Goal: Information Seeking & Learning: Learn about a topic

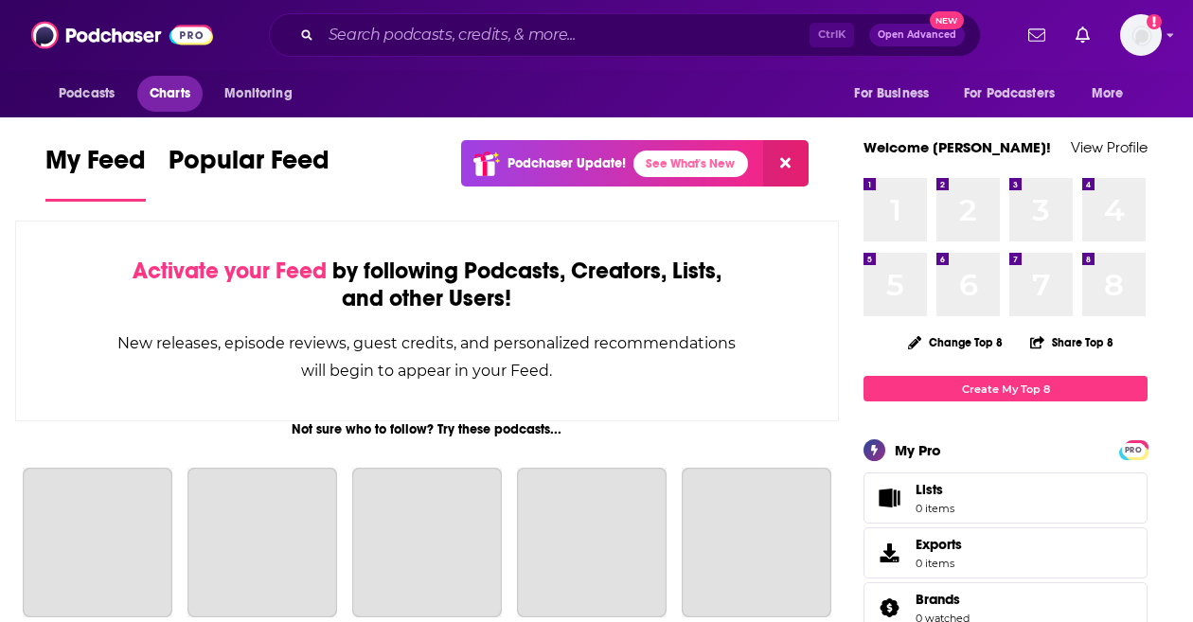
click at [163, 88] on span "Charts" at bounding box center [170, 93] width 41 height 27
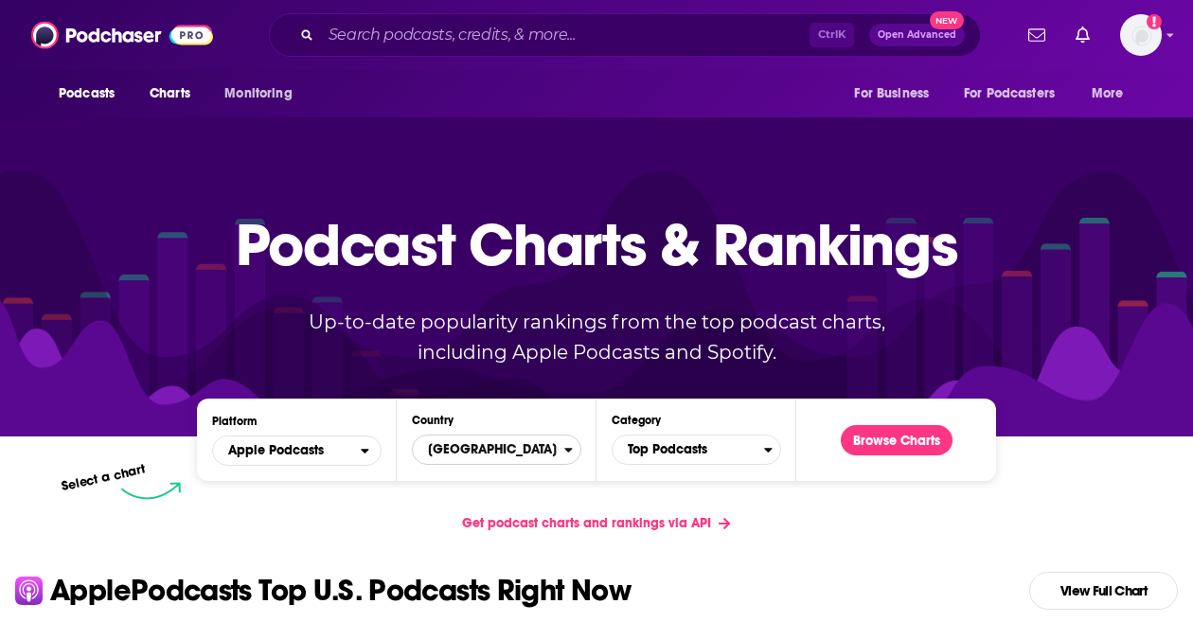
click at [471, 444] on span "[GEOGRAPHIC_DATA]" at bounding box center [488, 450] width 151 height 32
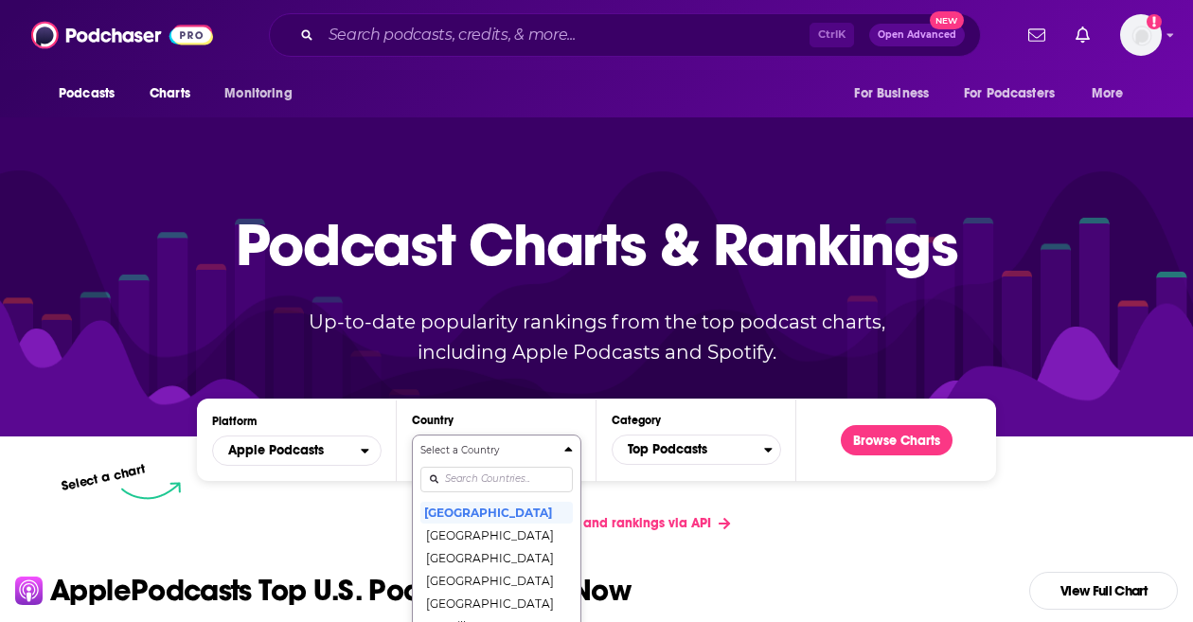
scroll to position [169, 0]
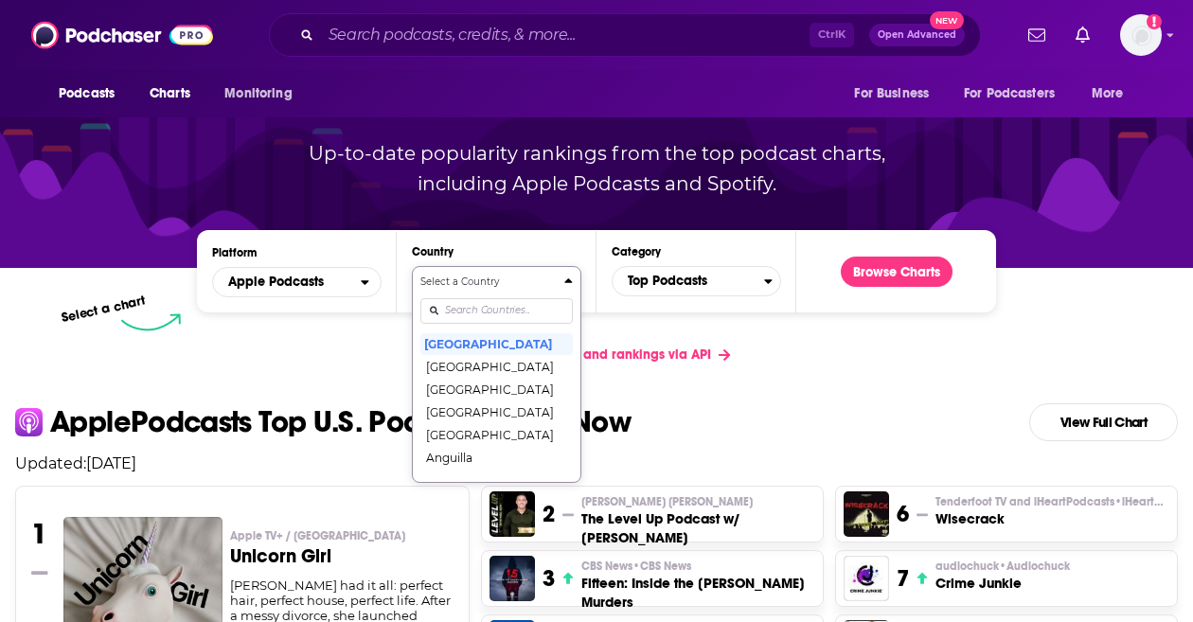
click at [476, 478] on button "Select a Country United States Afghanistan Albania Algeria Angola Anguilla Anti…" at bounding box center [496, 374] width 169 height 217
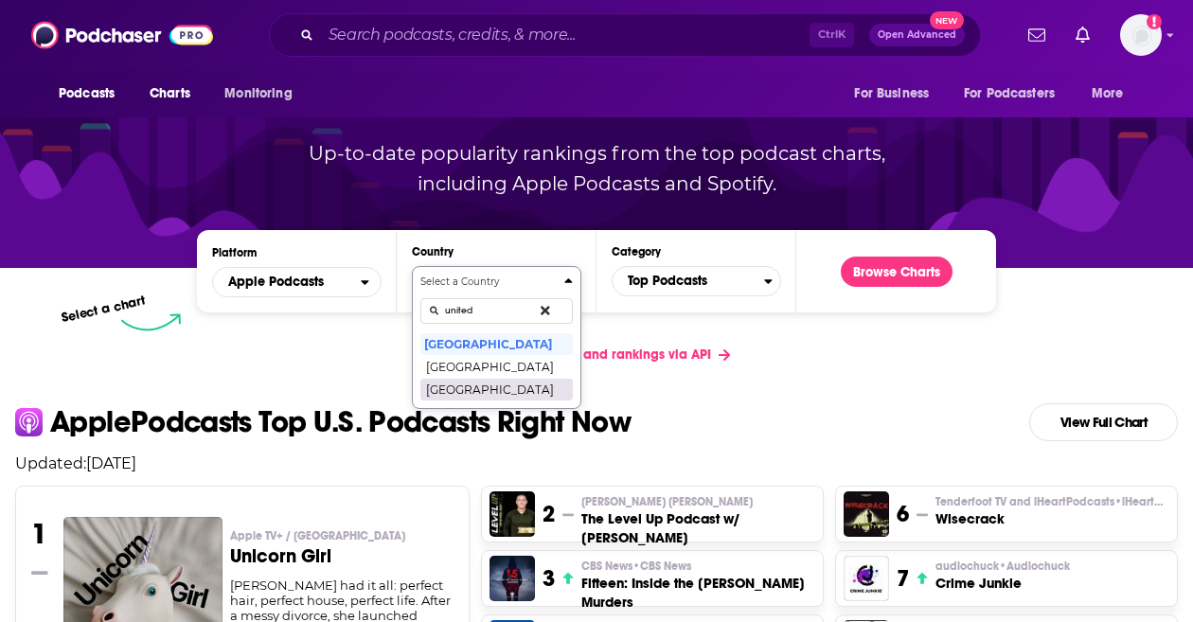
type input "united"
click at [486, 386] on button "[GEOGRAPHIC_DATA]" at bounding box center [496, 389] width 152 height 23
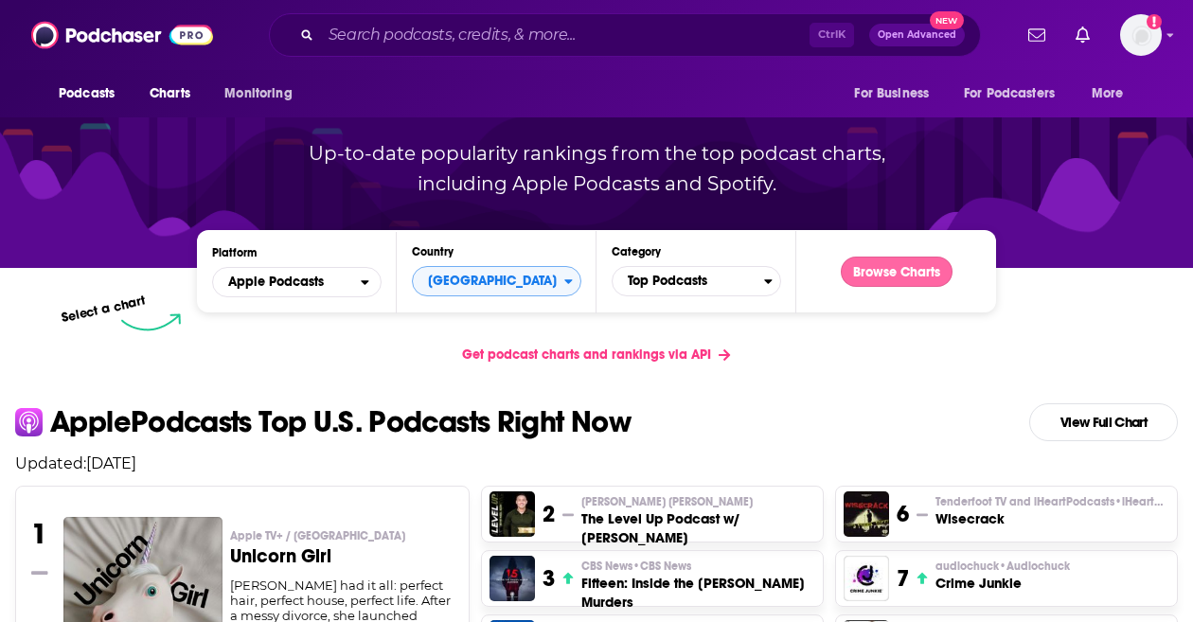
click at [916, 266] on button "Browse Charts" at bounding box center [897, 272] width 112 height 30
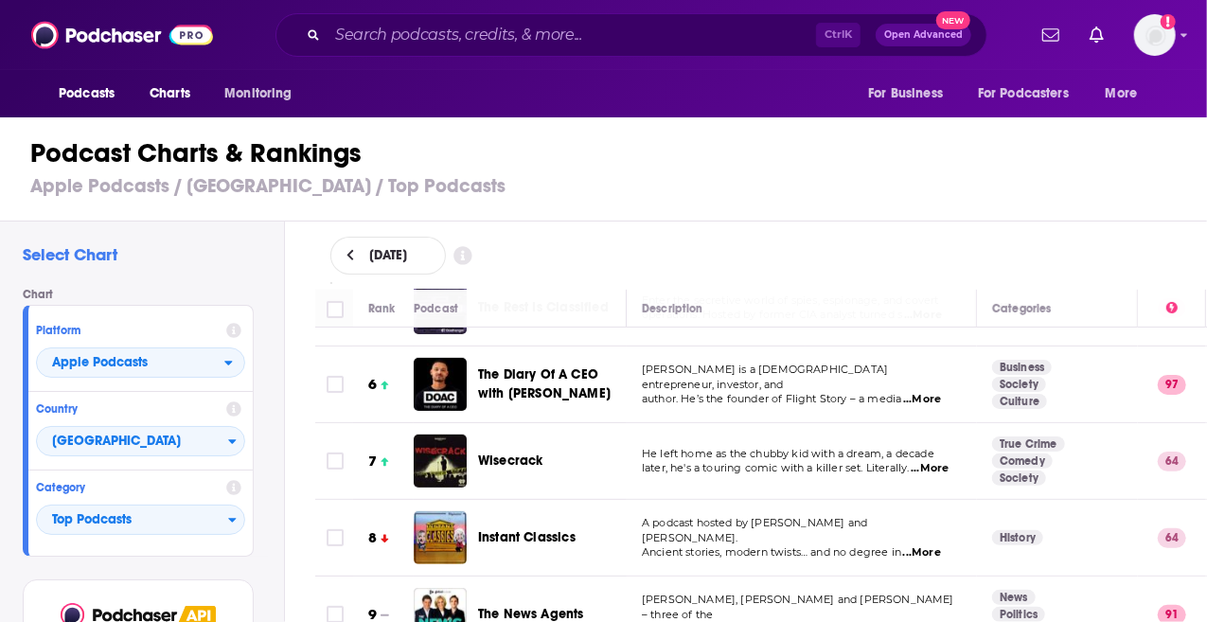
scroll to position [385, 0]
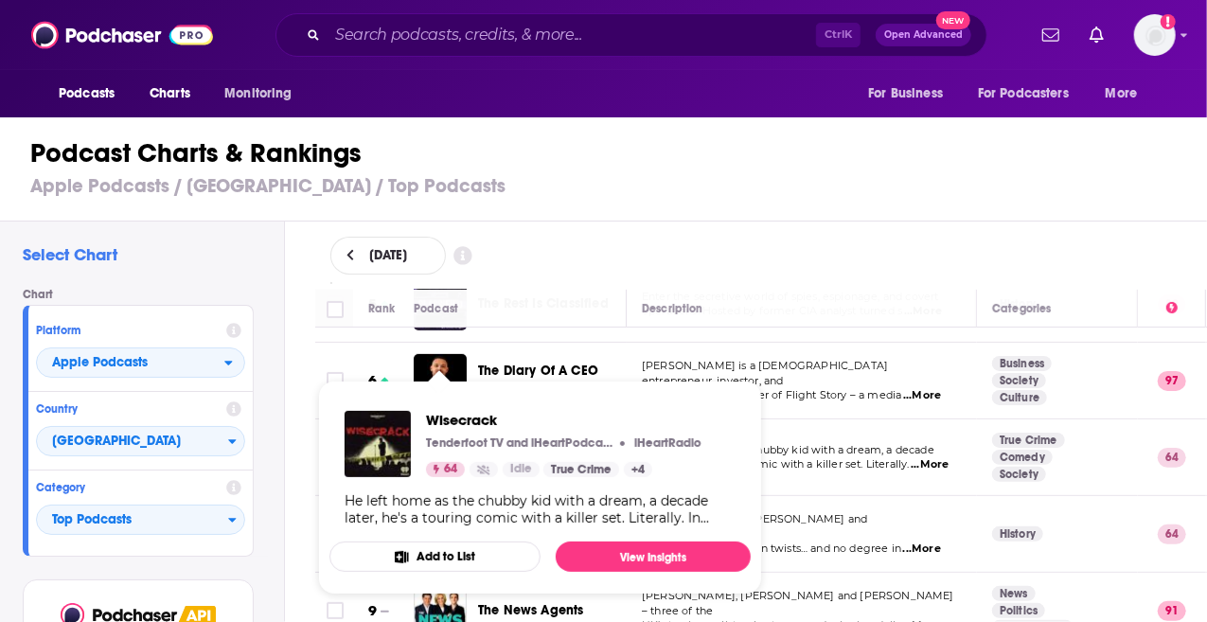
click at [443, 437] on p "Tenderfoot TV and iHeartPodcasts" at bounding box center [520, 442] width 189 height 15
click at [458, 417] on span "Wisecrack" at bounding box center [563, 420] width 275 height 18
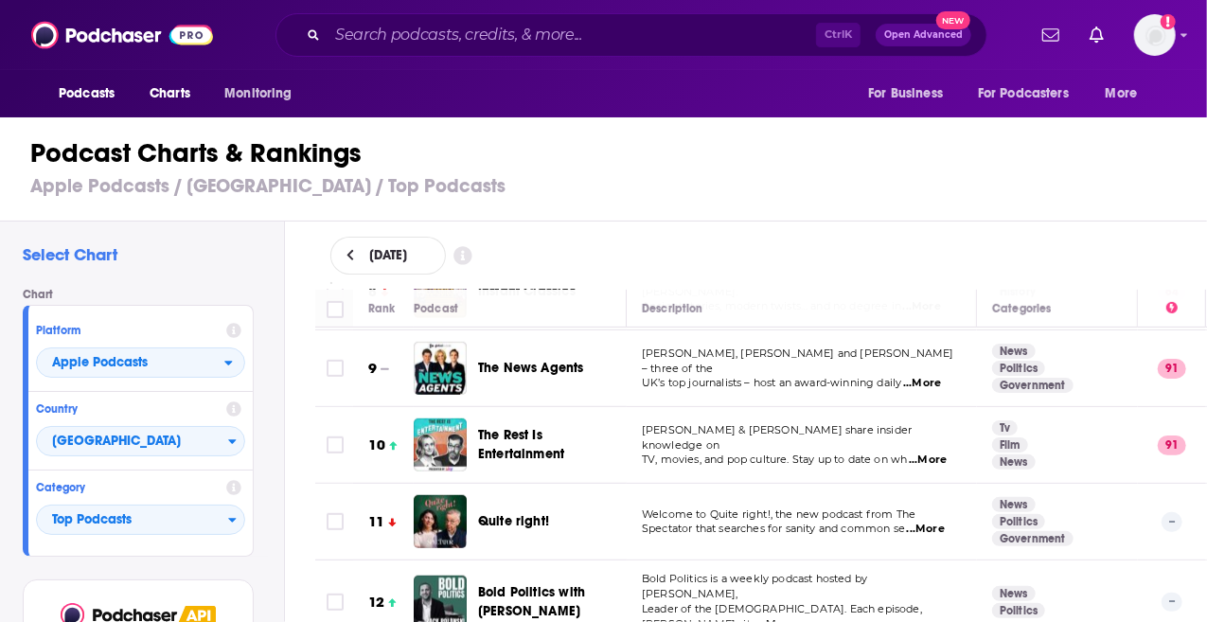
scroll to position [613, 0]
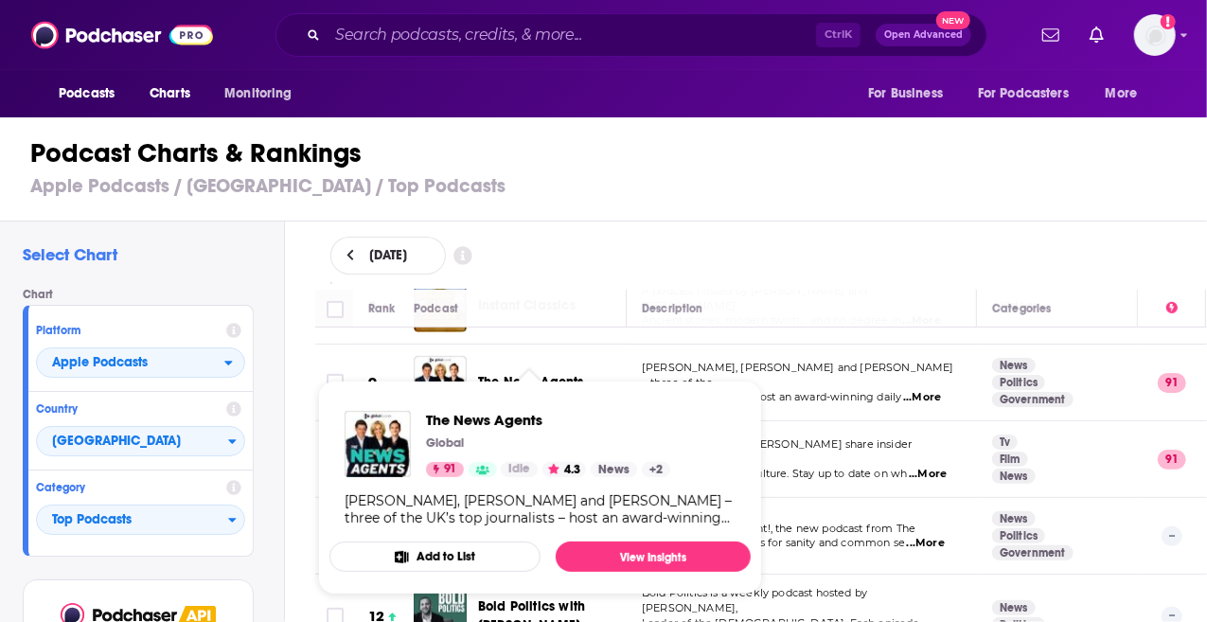
click at [521, 374] on span "The News Agents" at bounding box center [531, 382] width 106 height 16
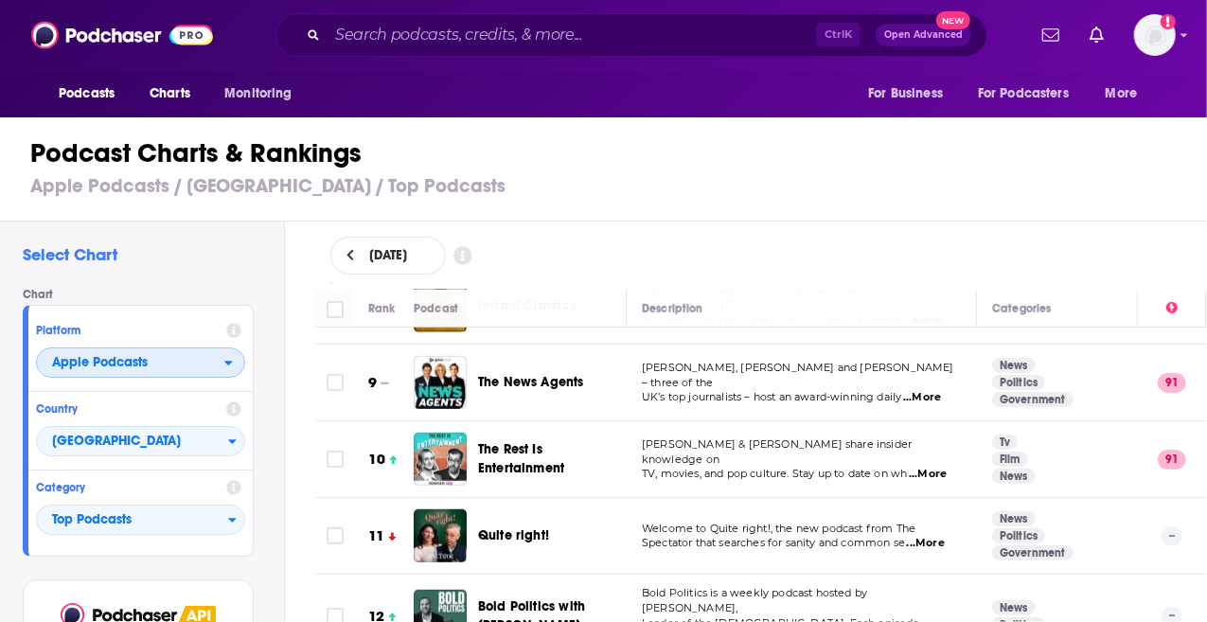
click at [197, 347] on span "Apple Podcasts" at bounding box center [130, 363] width 187 height 32
click at [179, 427] on div "Spotify" at bounding box center [141, 420] width 194 height 23
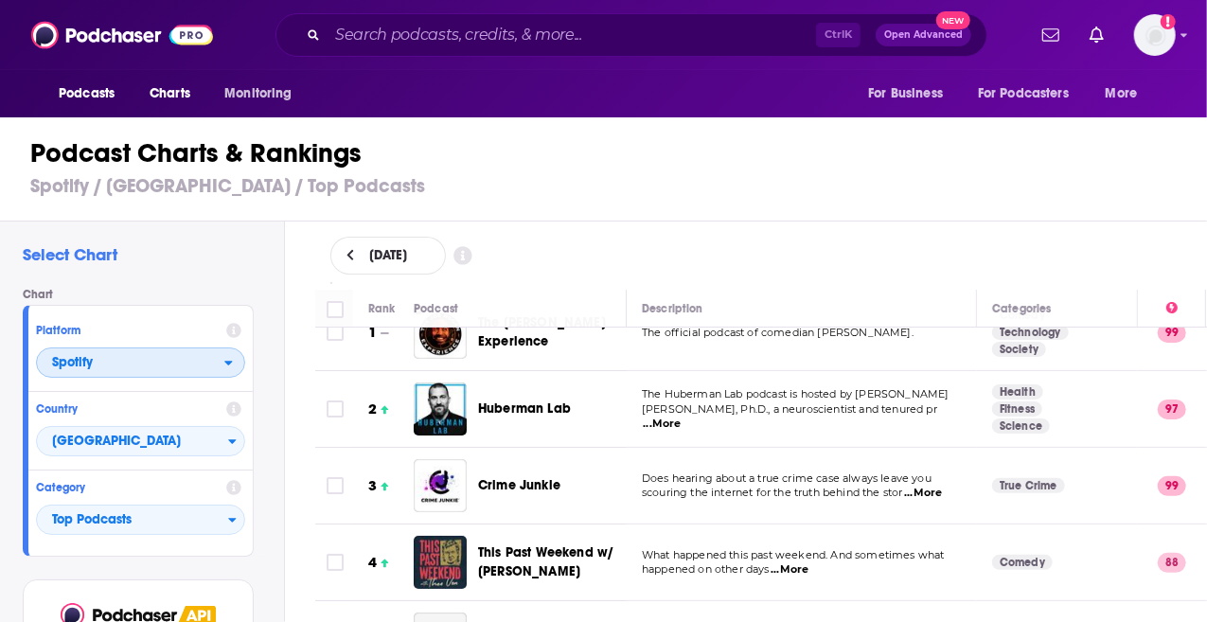
scroll to position [34, 0]
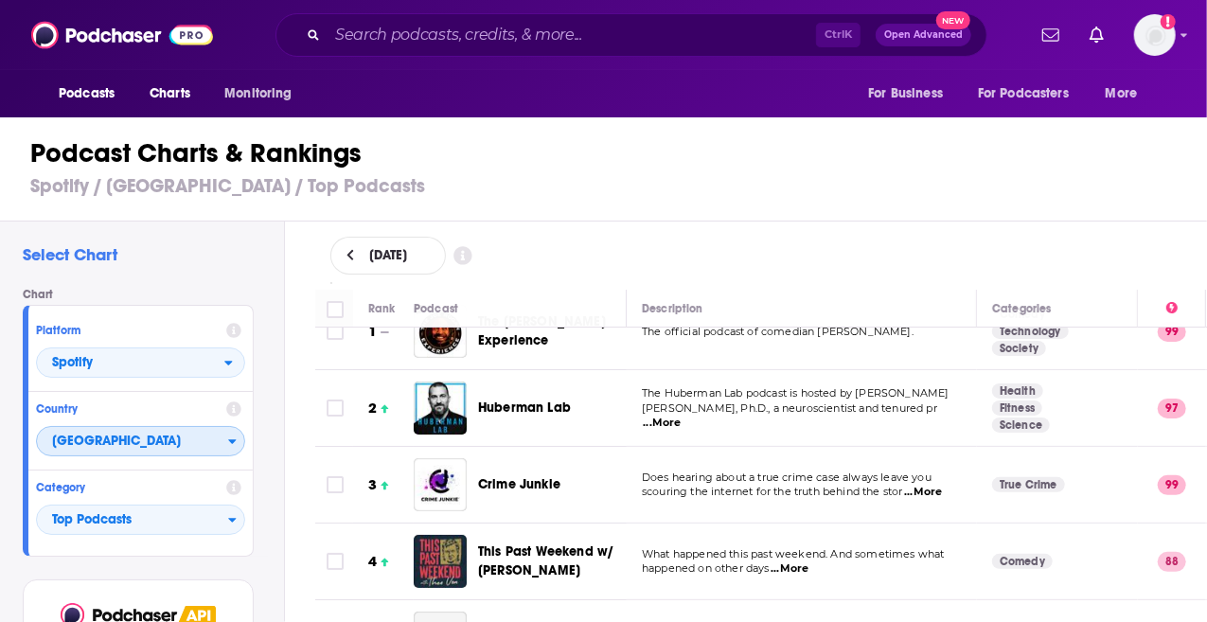
click at [91, 435] on span "[GEOGRAPHIC_DATA]" at bounding box center [132, 442] width 191 height 32
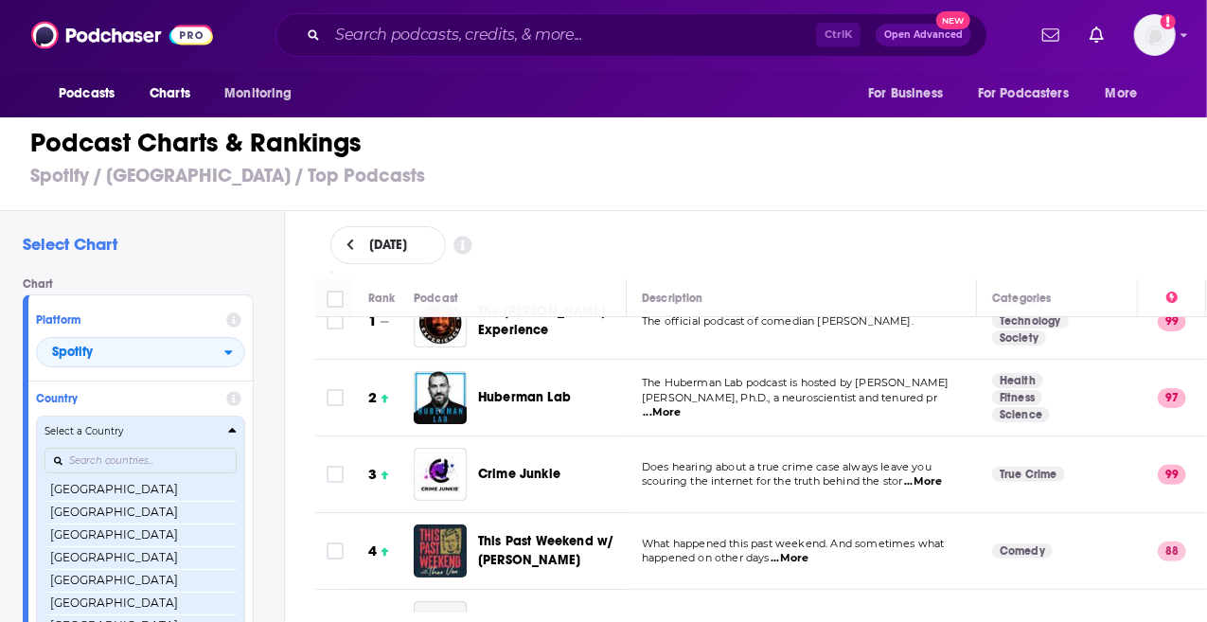
scroll to position [449, 0]
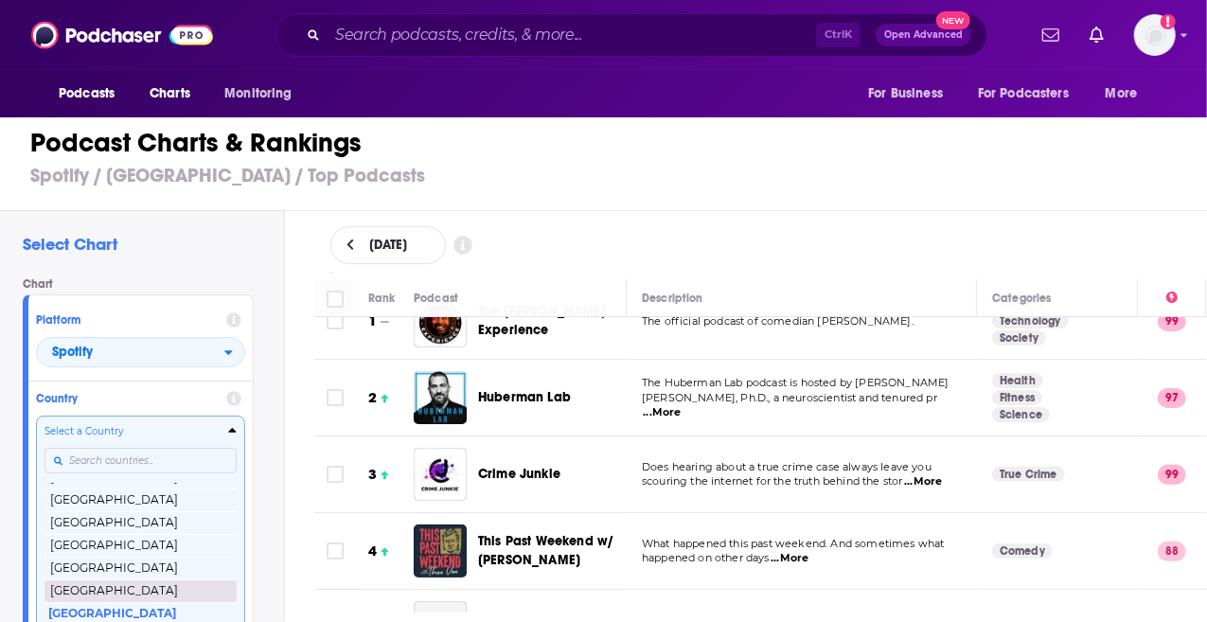
click at [94, 590] on button "[GEOGRAPHIC_DATA]" at bounding box center [140, 590] width 192 height 23
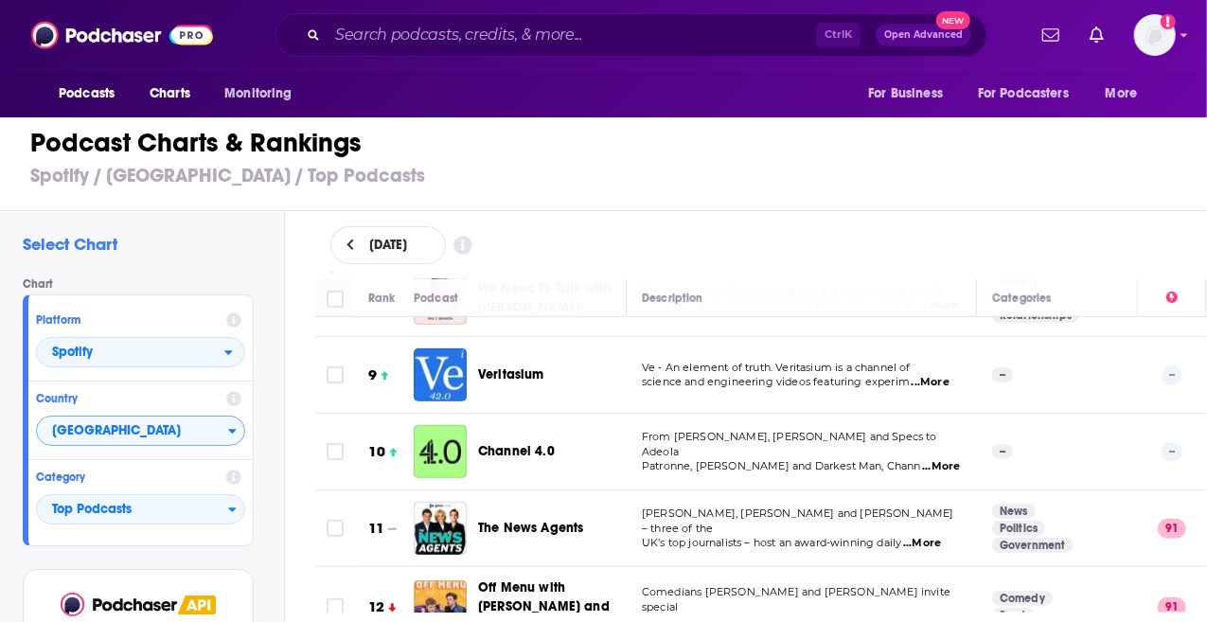
scroll to position [612, 0]
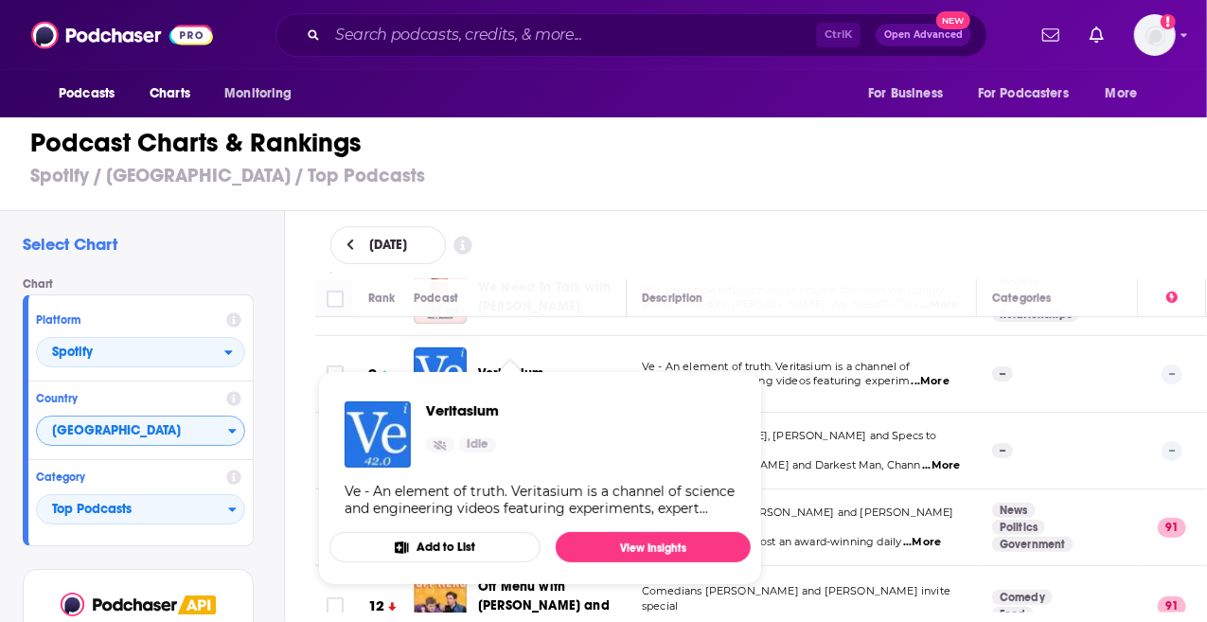
click at [516, 365] on span "Veritasium" at bounding box center [511, 373] width 66 height 16
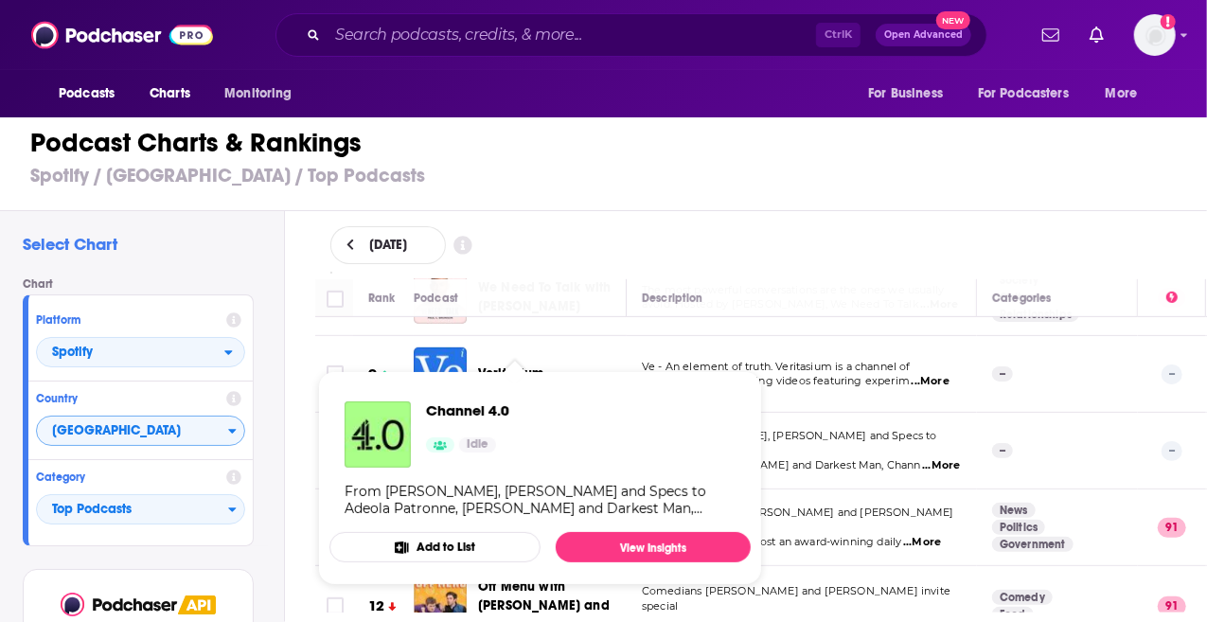
click at [509, 425] on div "Channel 4.0 Idle From Harry Pinero, Nella Rose and Specs to Adeola Patronne, Ch…" at bounding box center [539, 459] width 421 height 146
click at [492, 415] on span "Channel 4.0" at bounding box center [467, 410] width 83 height 18
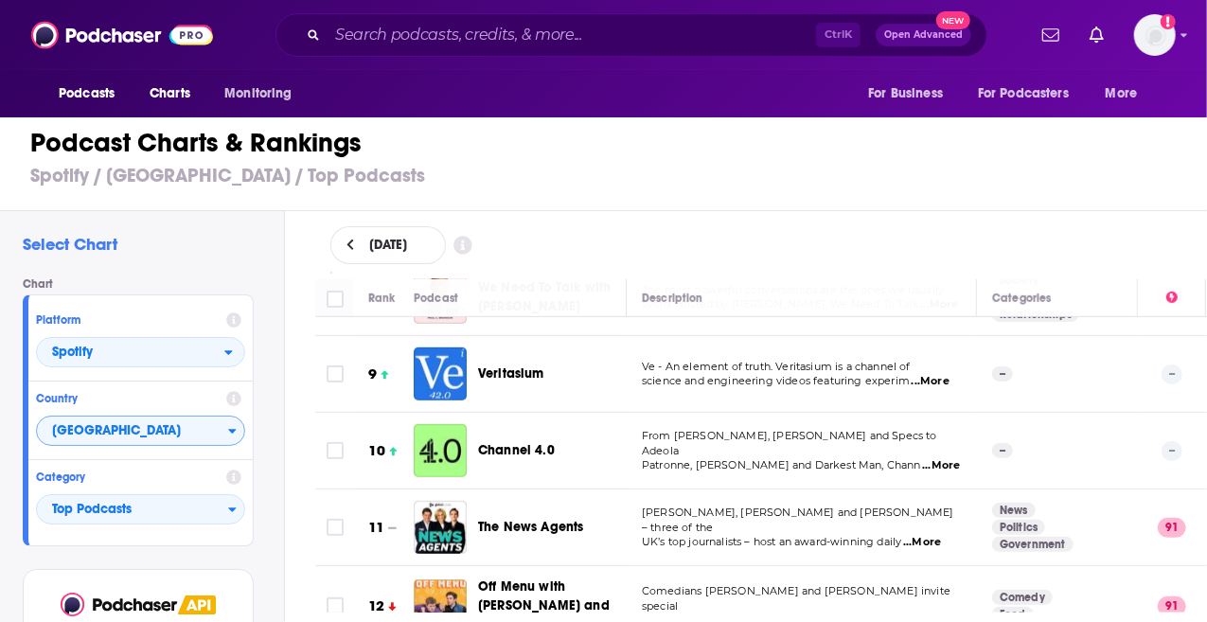
scroll to position [757, 0]
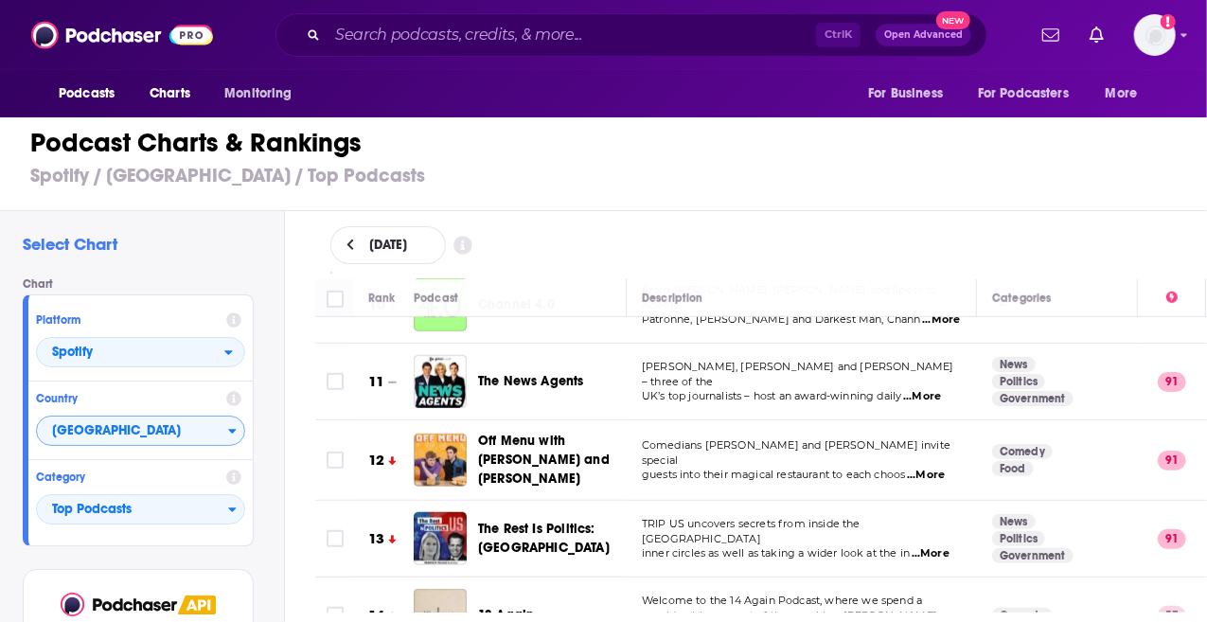
click at [130, 482] on h4 "Category" at bounding box center [127, 477] width 183 height 13
click at [123, 516] on span "Top Podcasts" at bounding box center [132, 510] width 191 height 32
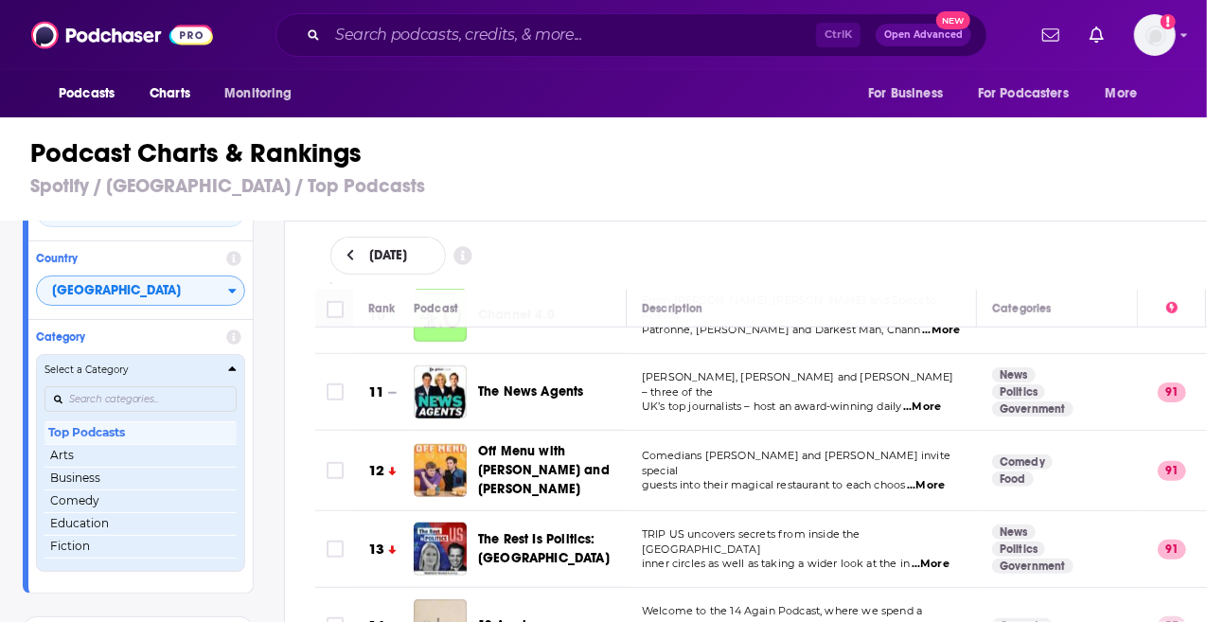
scroll to position [153, 0]
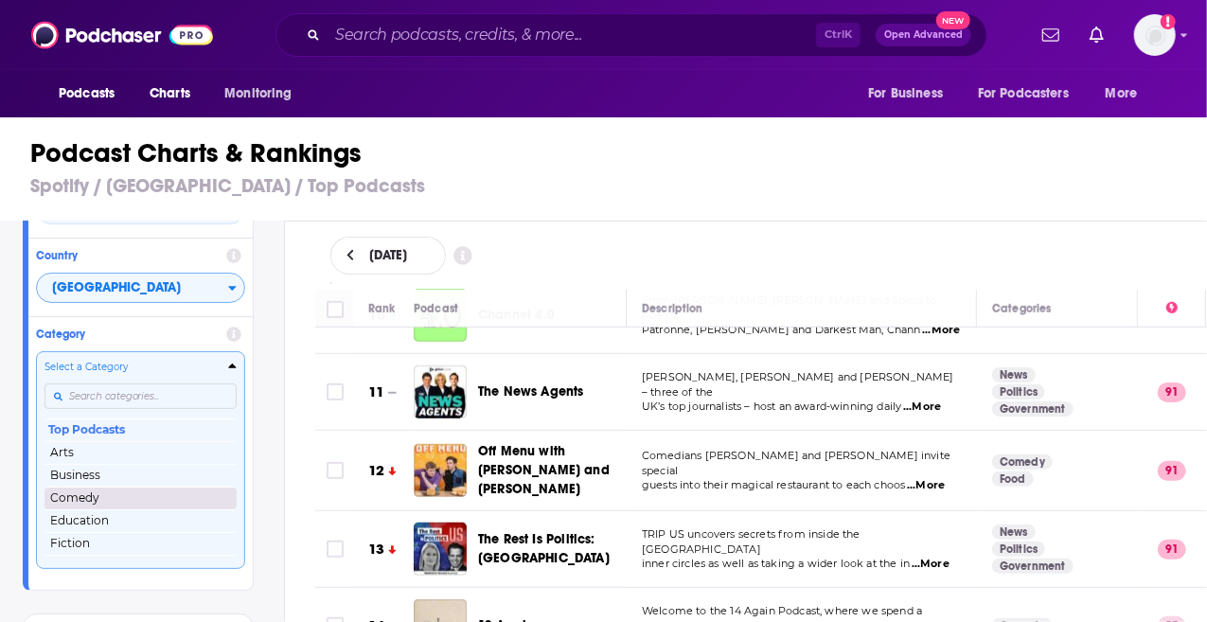
click at [106, 491] on button "Comedy" at bounding box center [140, 498] width 192 height 23
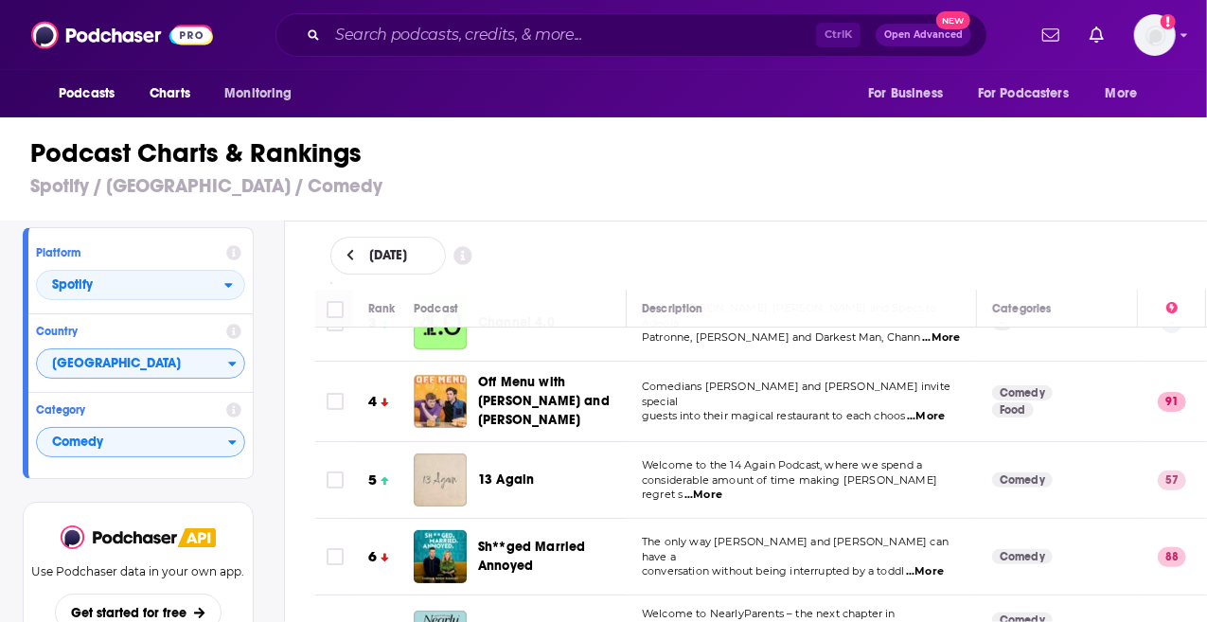
scroll to position [206, 0]
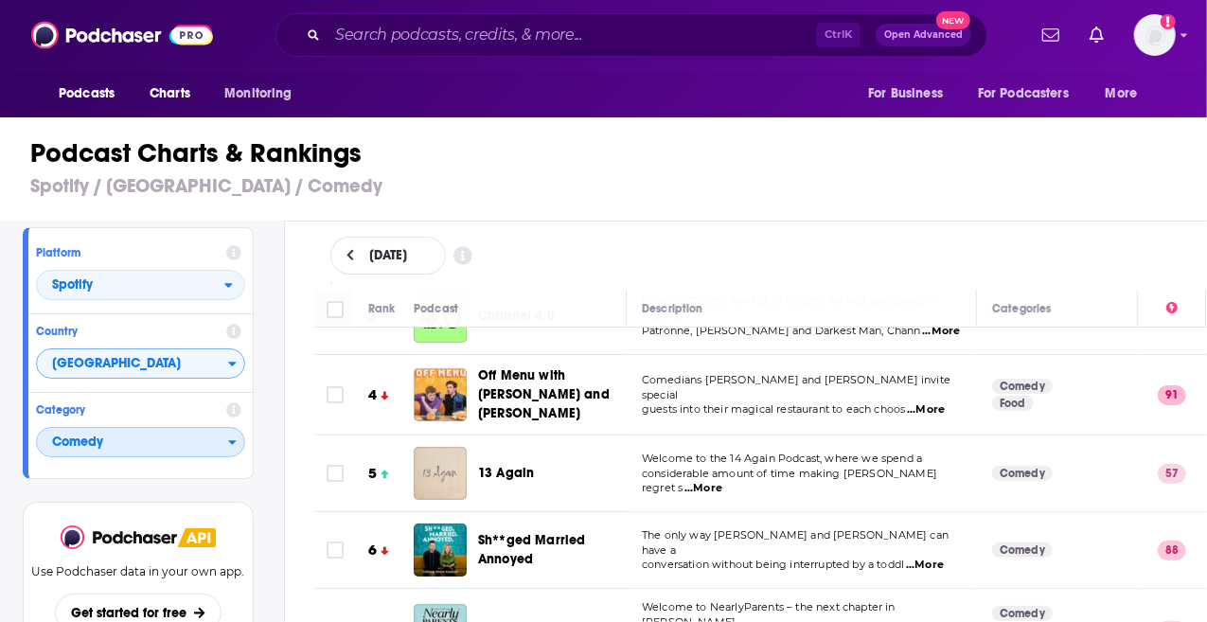
click at [103, 448] on span "Comedy" at bounding box center [132, 443] width 191 height 32
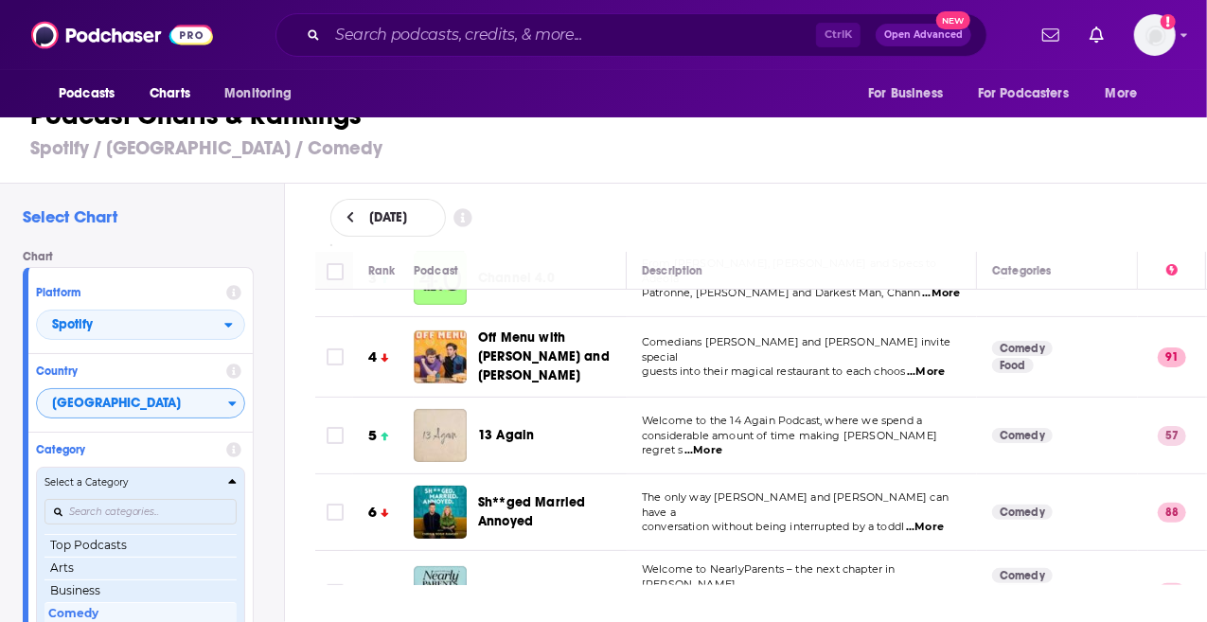
scroll to position [103, 0]
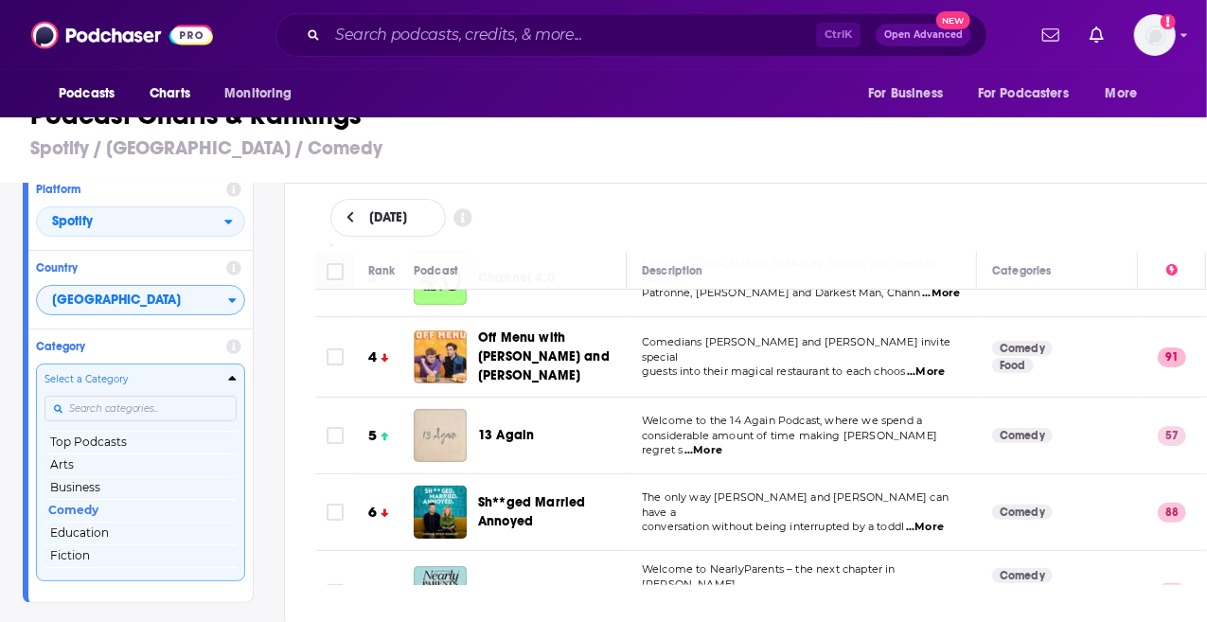
click at [134, 402] on div "Select a Category Top Podcasts Arts Business Comedy Education Fiction Health & …" at bounding box center [140, 472] width 192 height 200
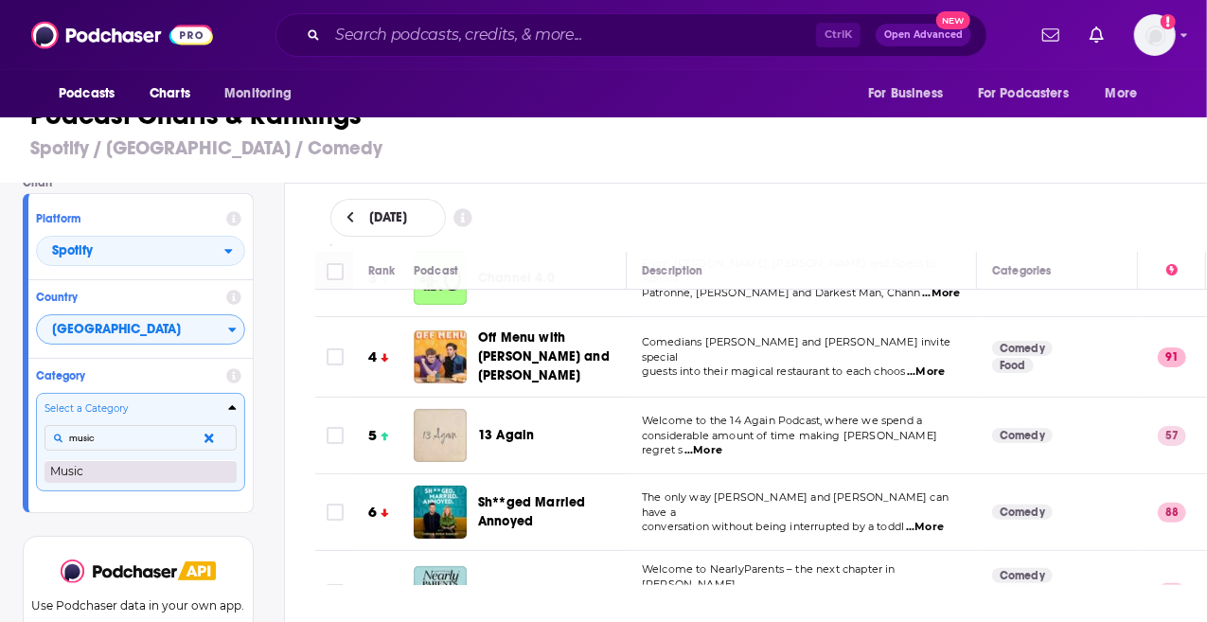
type input "music"
click at [95, 466] on button "Music" at bounding box center [140, 471] width 192 height 23
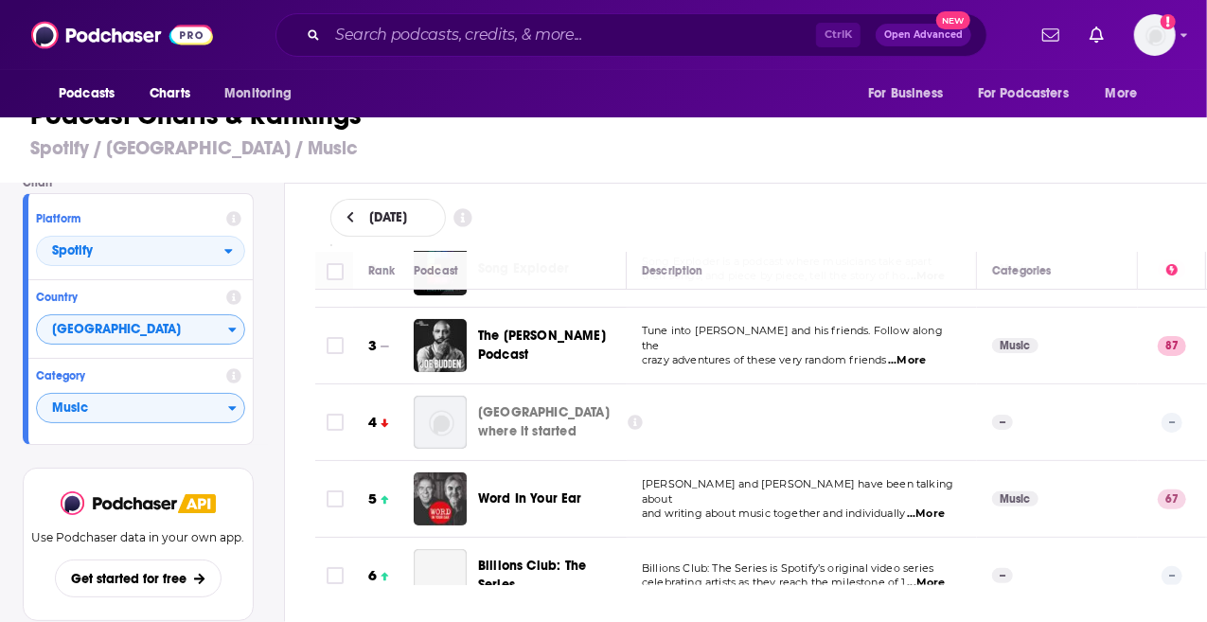
scroll to position [148, 0]
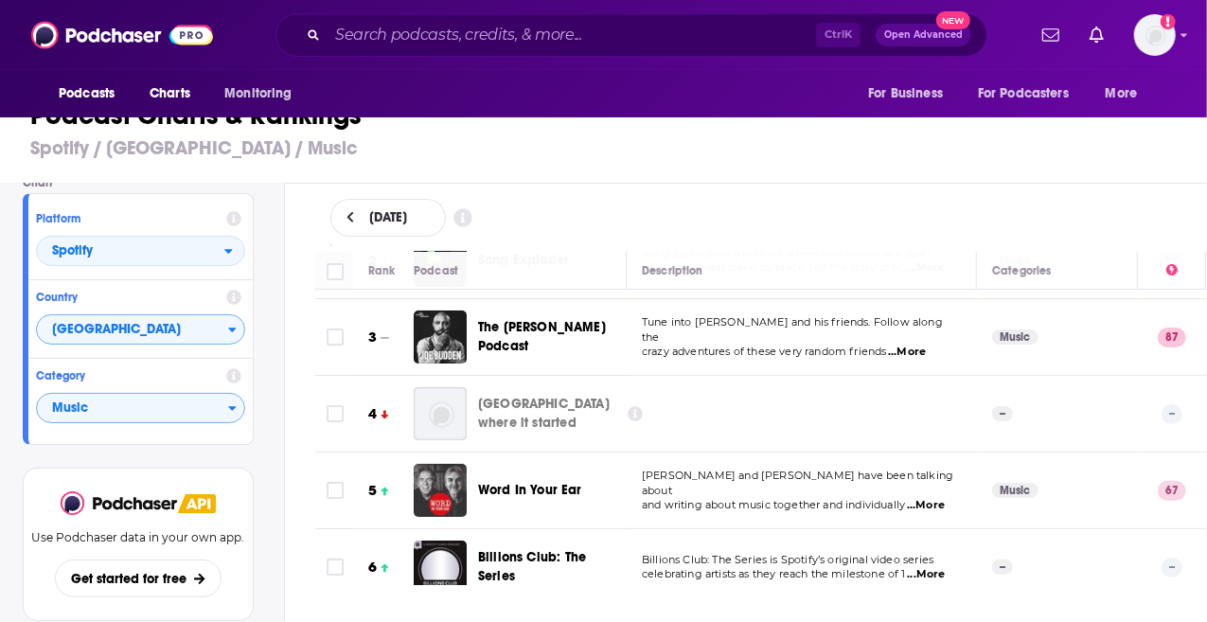
click at [630, 407] on icon at bounding box center [635, 413] width 15 height 15
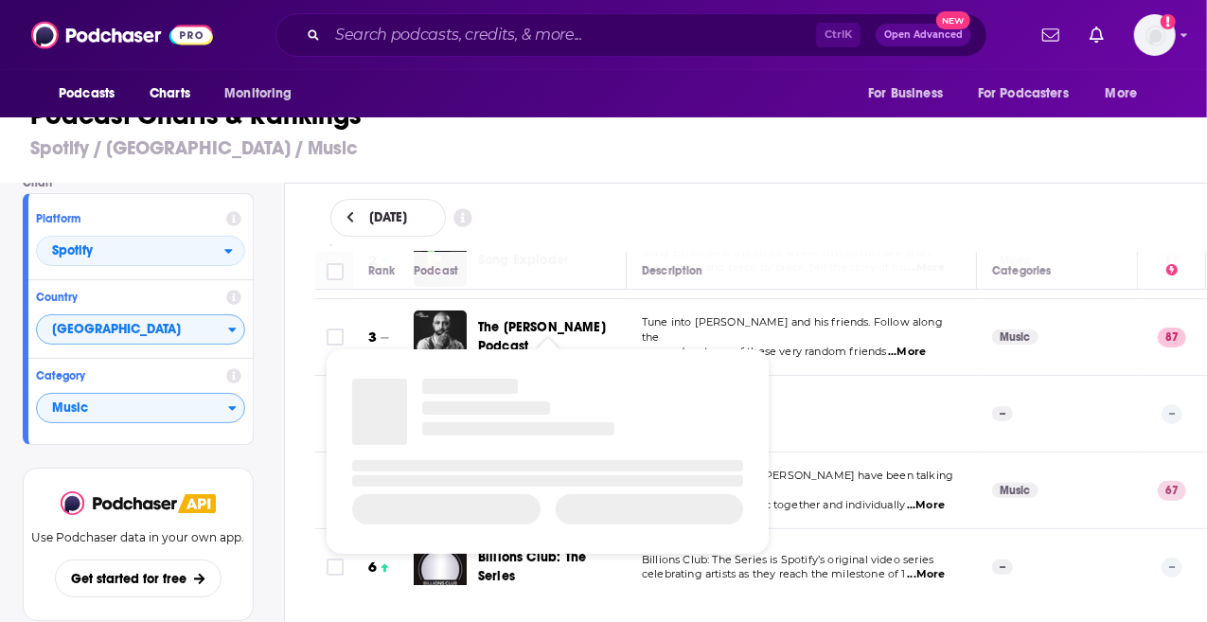
click at [270, 317] on div "Select Chart Chart Platform Spotify Country United Kingdom Category Music View …" at bounding box center [142, 437] width 284 height 507
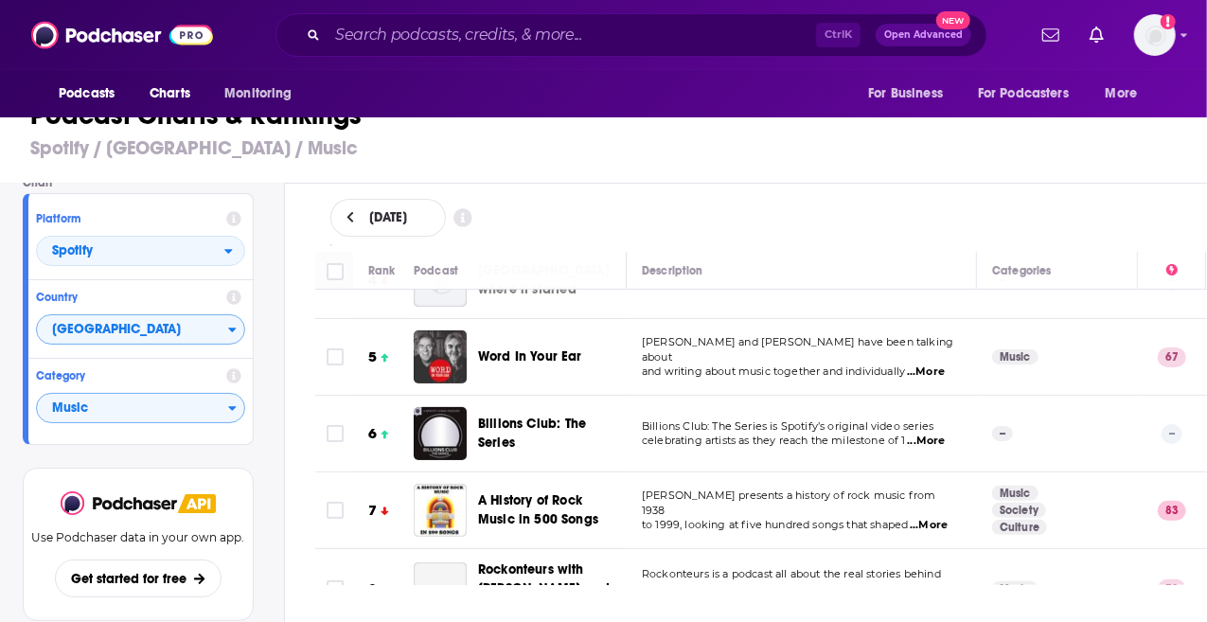
scroll to position [282, 0]
click at [151, 410] on span "Music" at bounding box center [132, 409] width 191 height 32
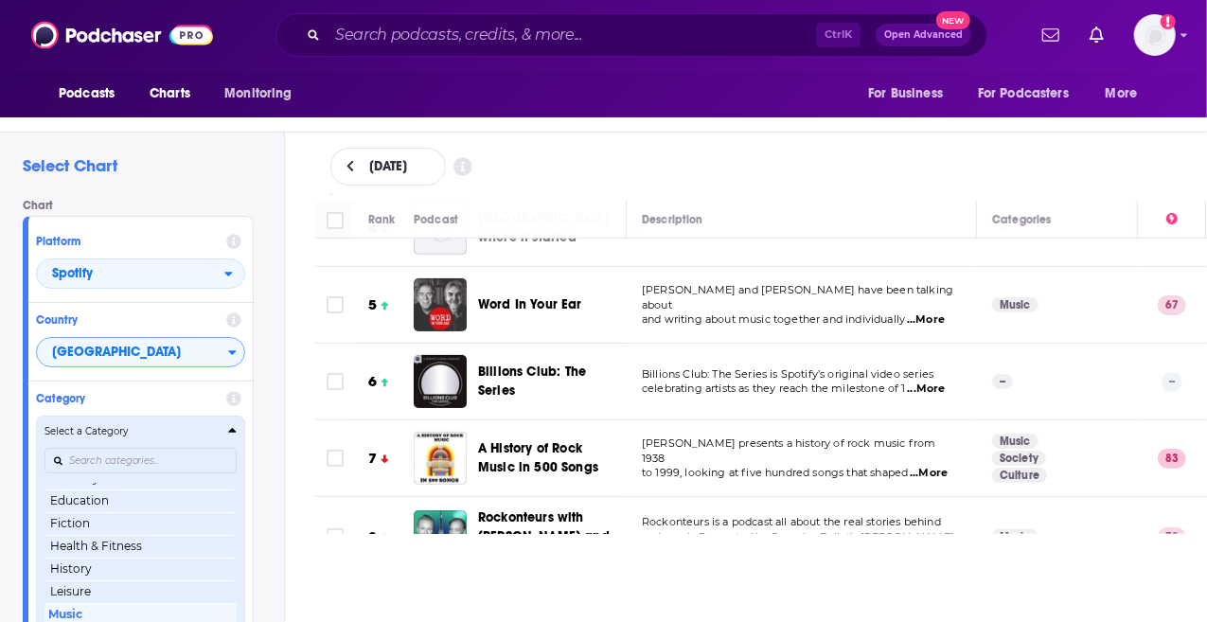
scroll to position [85, 0]
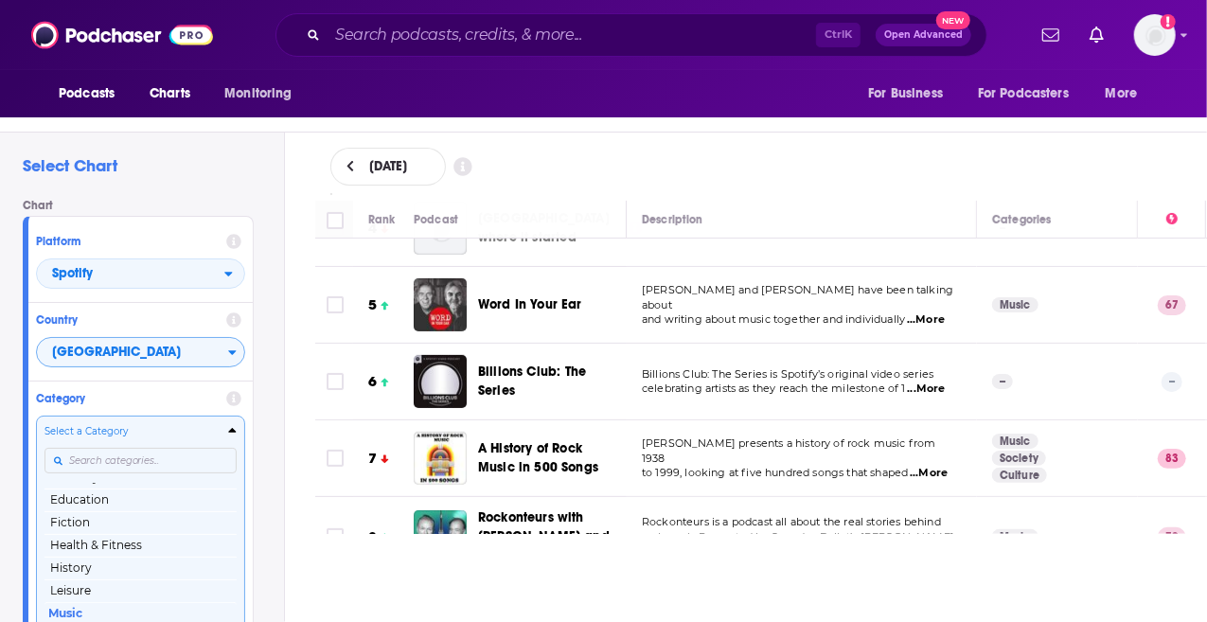
click at [139, 457] on div "Select a Category Top Podcasts Arts Business Comedy Education Fiction Health & …" at bounding box center [140, 524] width 192 height 200
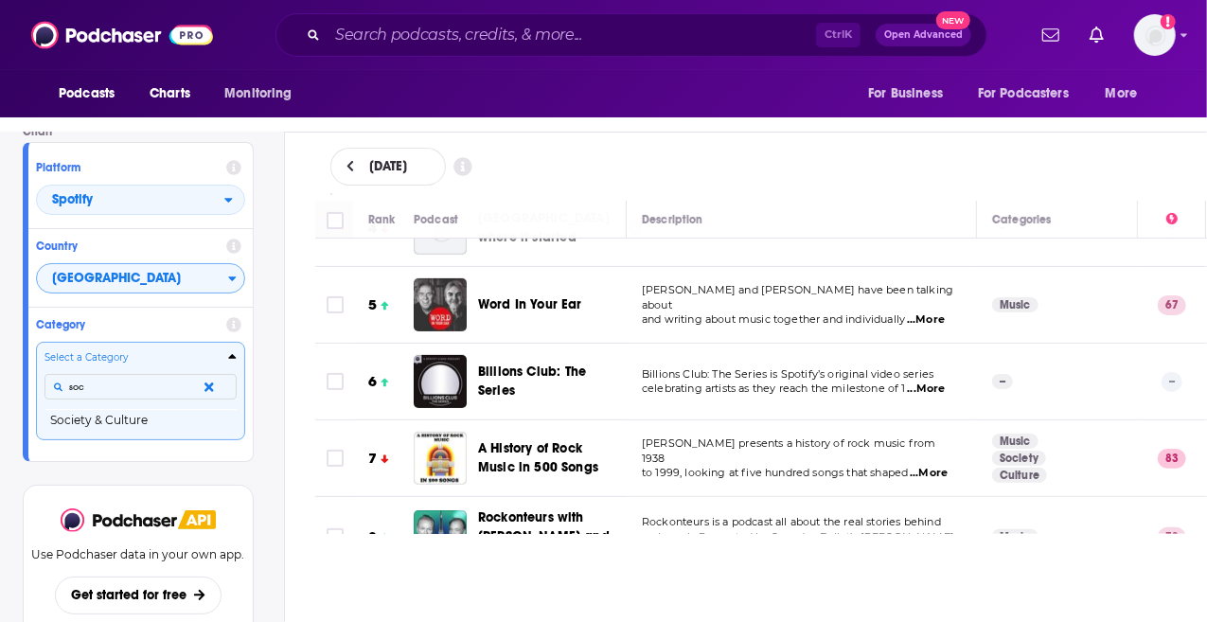
scroll to position [0, 0]
type input "society"
click at [134, 419] on button "Society & Culture" at bounding box center [140, 420] width 192 height 23
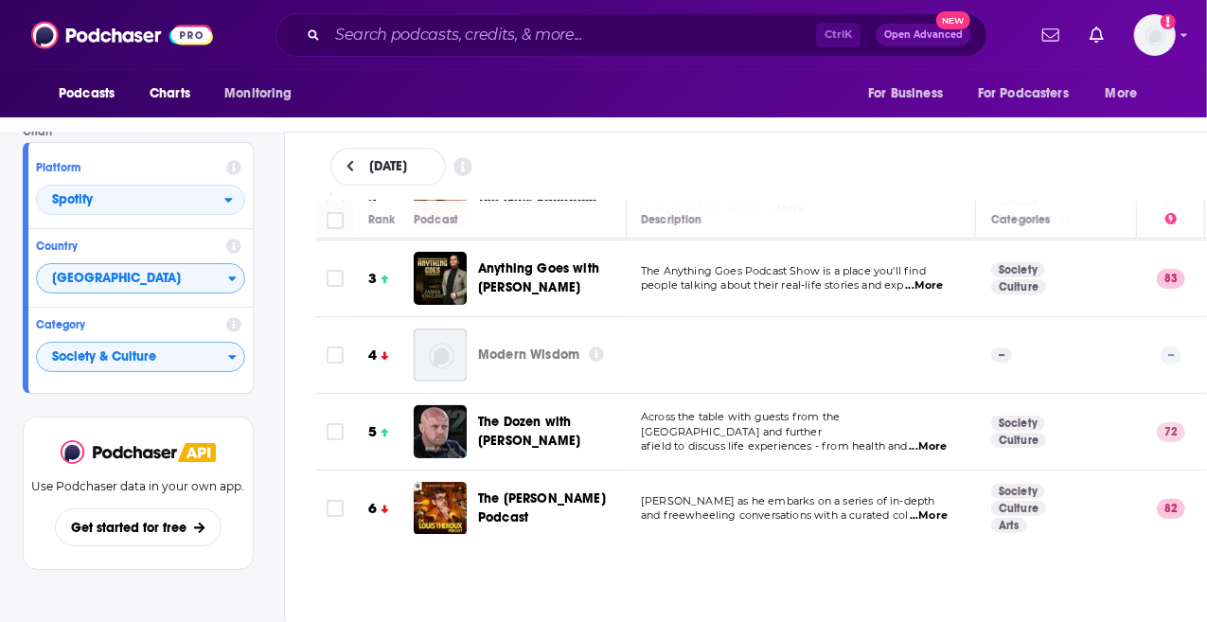
scroll to position [152, 1]
click at [204, 350] on span "Society & Culture" at bounding box center [132, 358] width 191 height 32
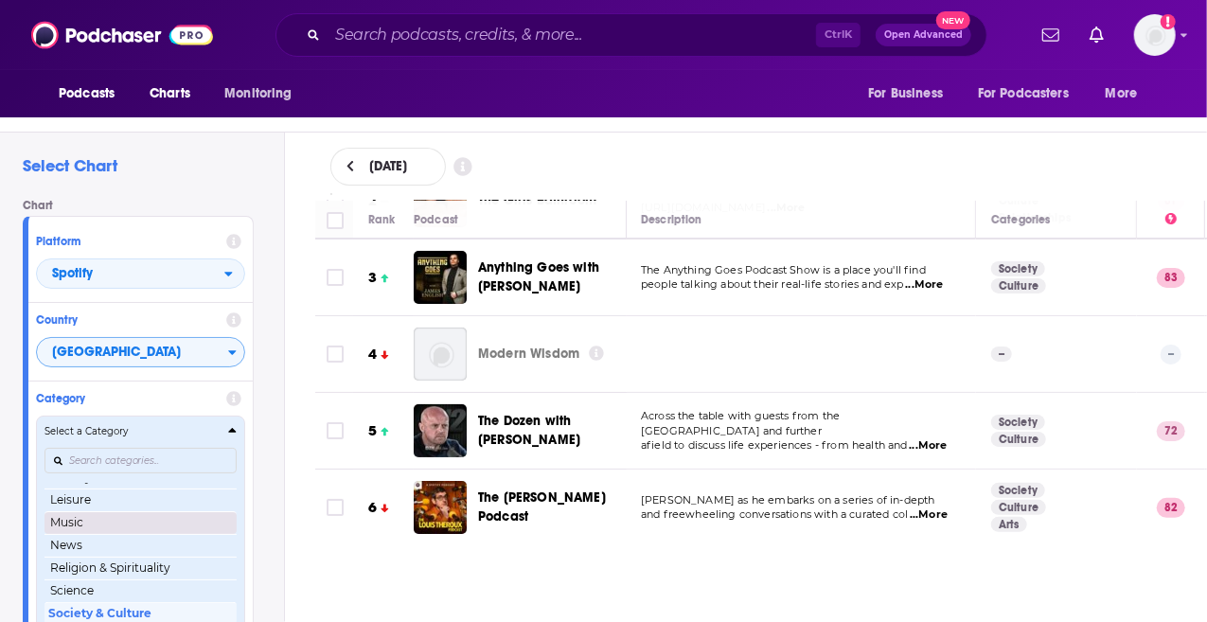
scroll to position [0, 0]
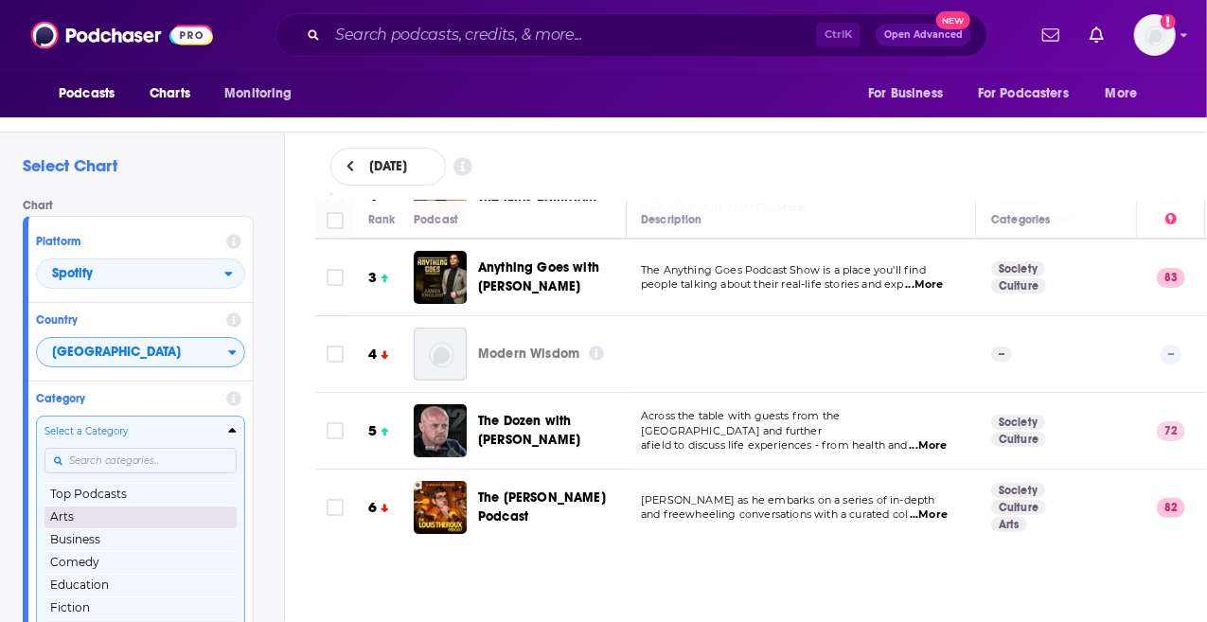
click at [138, 520] on button "Arts" at bounding box center [140, 517] width 192 height 23
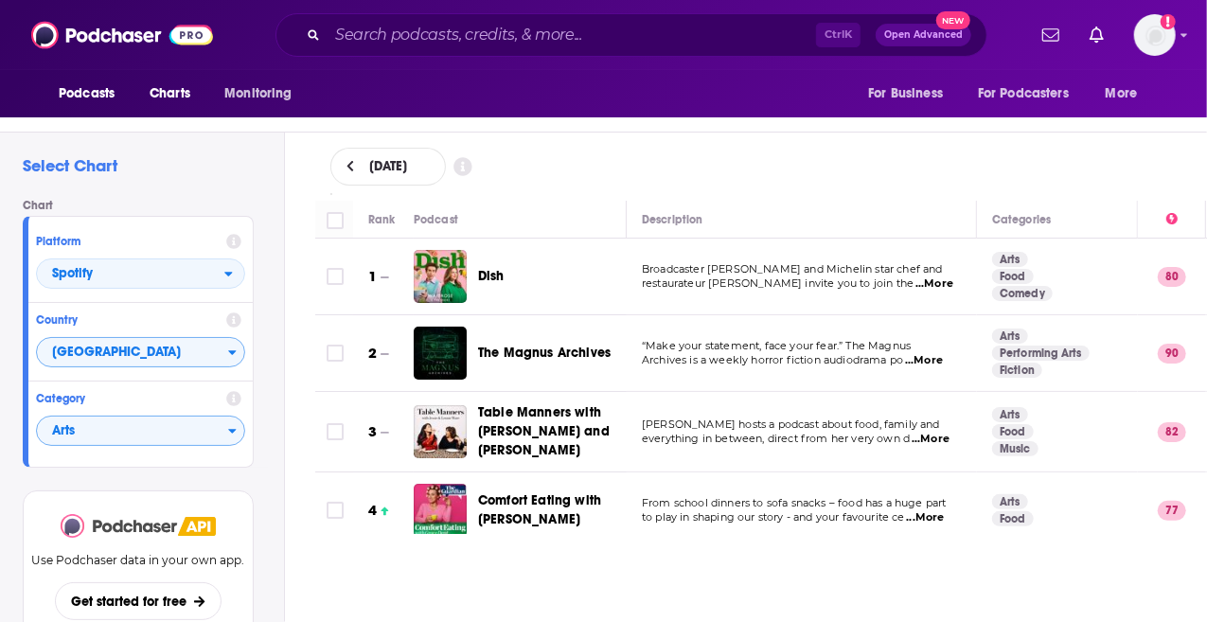
click at [138, 520] on img at bounding box center [119, 526] width 117 height 24
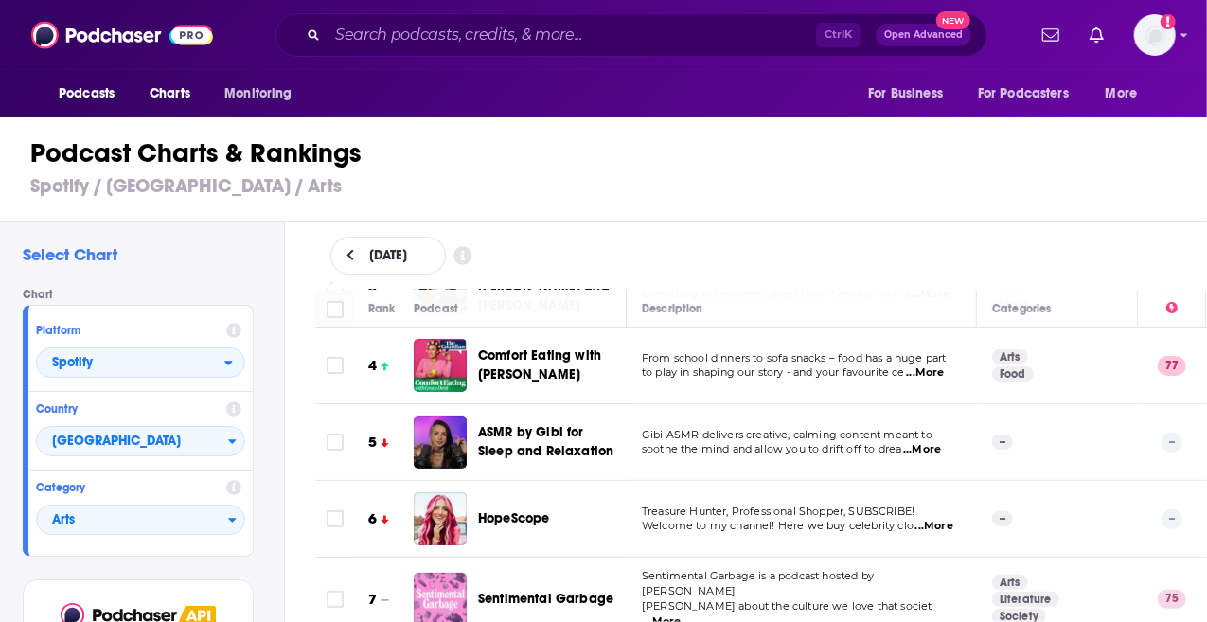
scroll to position [239, 0]
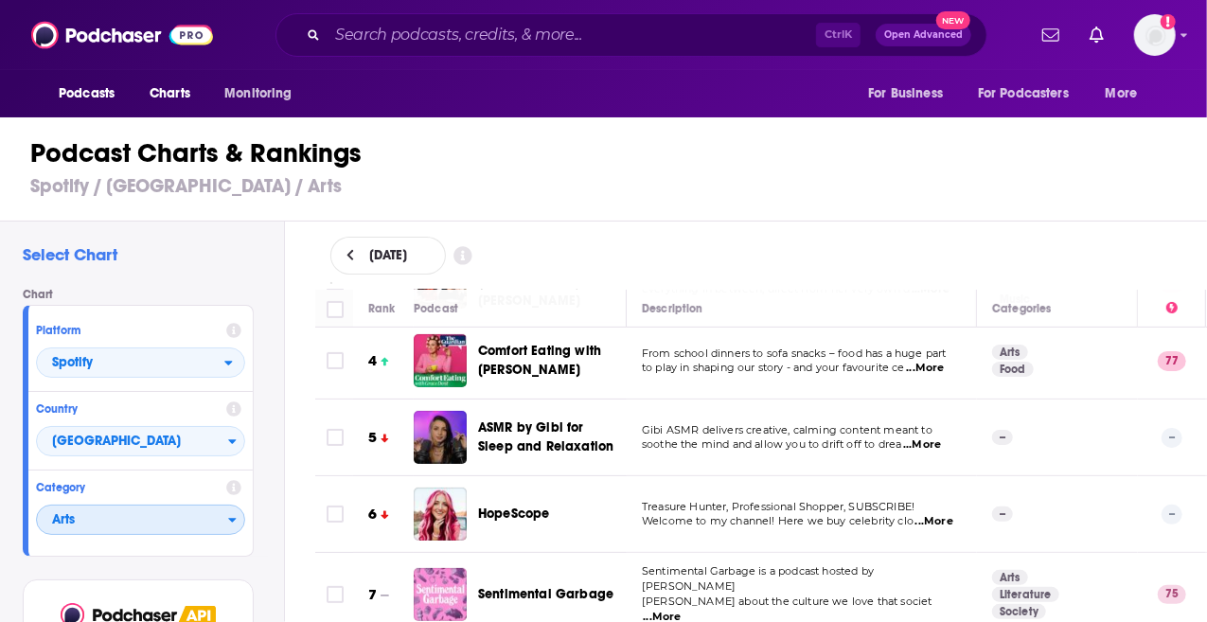
click at [155, 524] on span "Arts" at bounding box center [132, 521] width 191 height 32
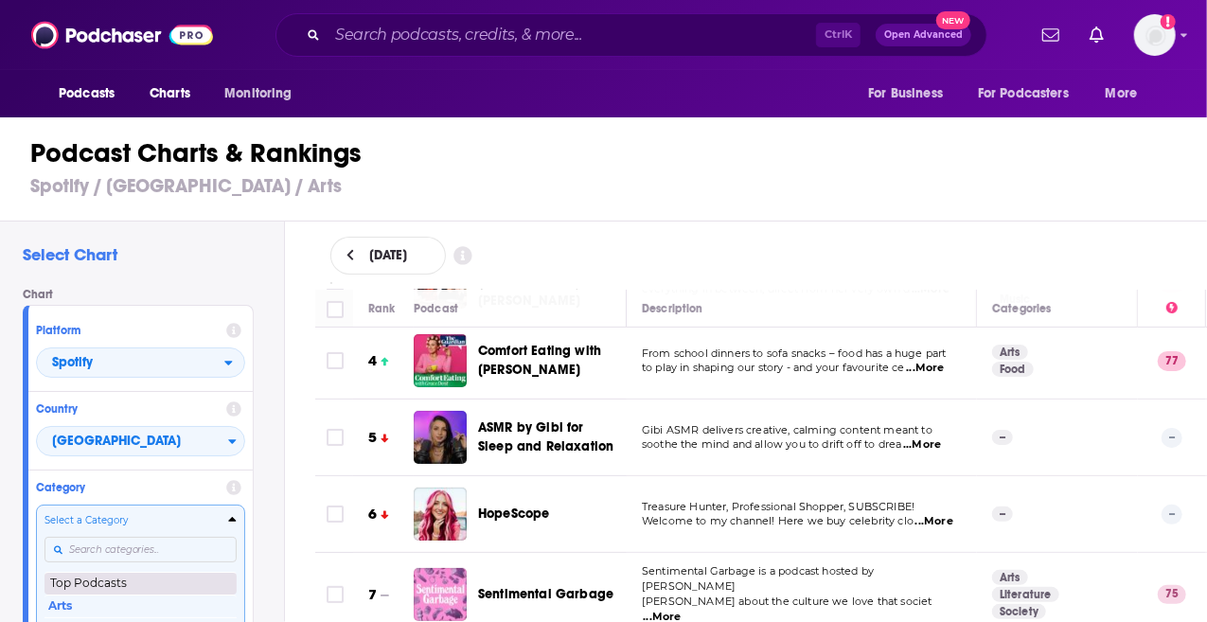
click at [147, 582] on button "Top Podcasts" at bounding box center [140, 583] width 192 height 23
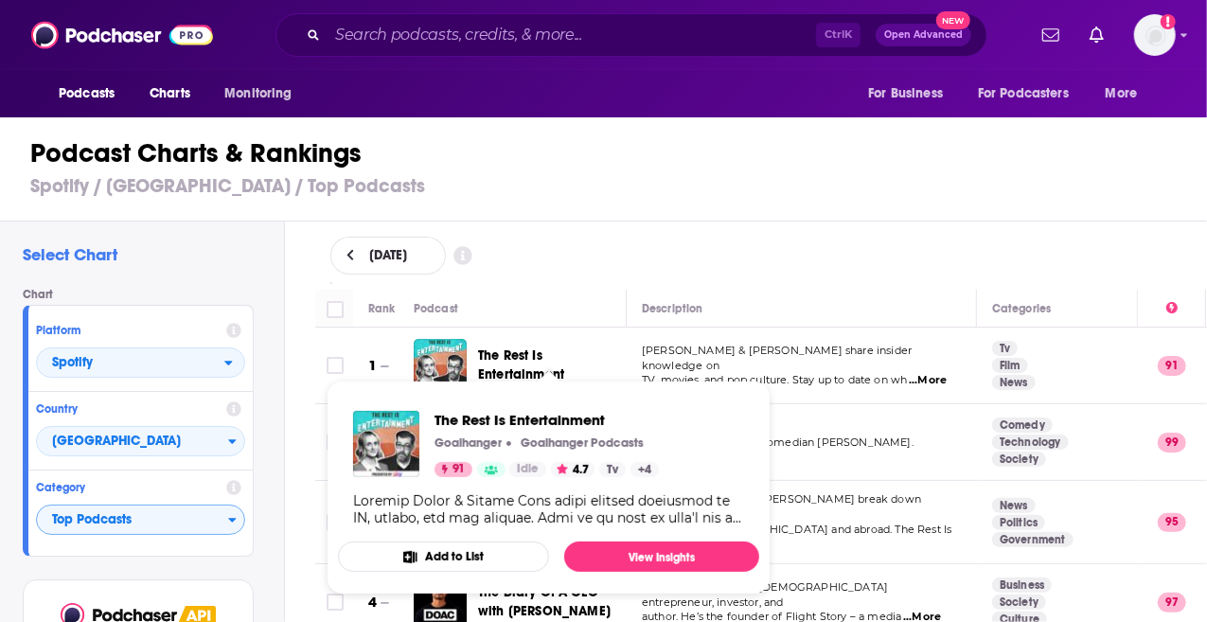
click at [500, 361] on span "The Rest Is Entertainment" at bounding box center [521, 364] width 86 height 35
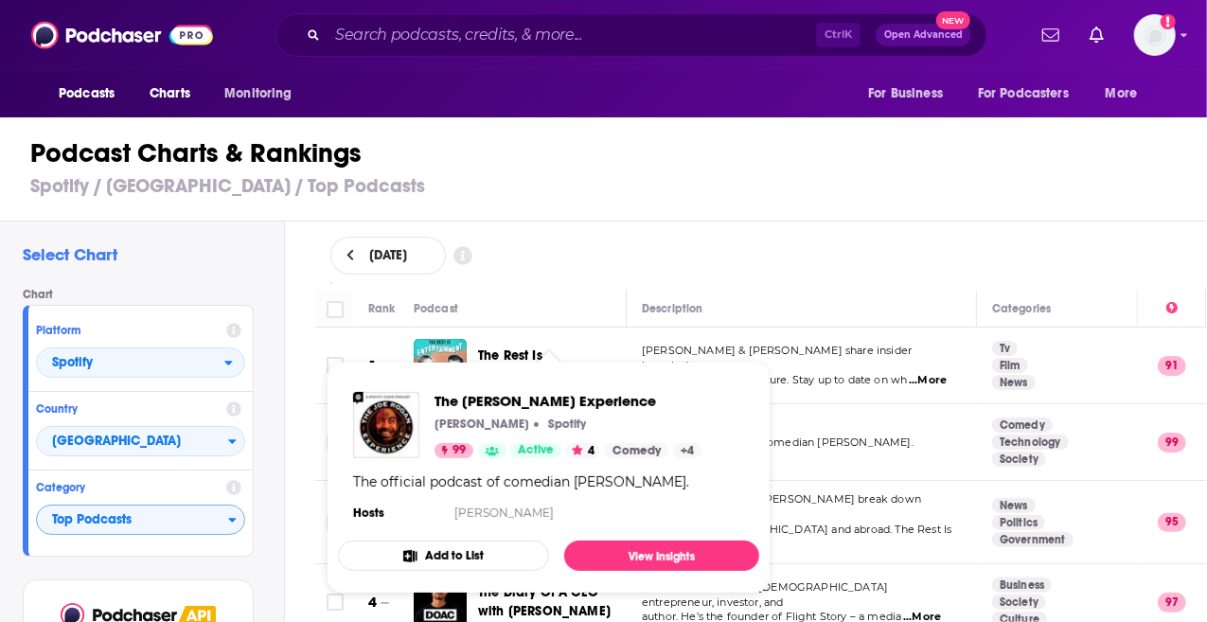
click at [487, 440] on div "The Joe Rogan Experience Joe Rogan Spotify 99 Active 4 Comedy + 4" at bounding box center [568, 425] width 267 height 66
click at [494, 404] on span "The Joe Rogan Experience" at bounding box center [568, 401] width 267 height 18
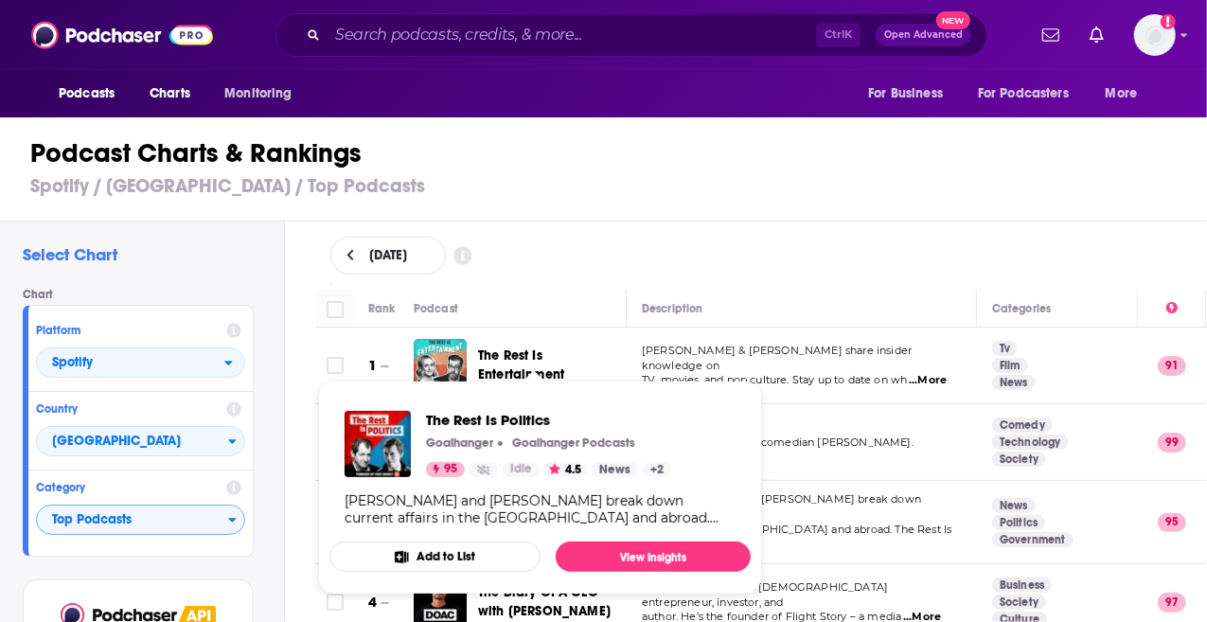
click at [511, 516] on div "Alastair Campbell and Rory Stewart break down current affairs in the UK and abr…" at bounding box center [540, 509] width 391 height 34
click at [479, 417] on span "The Rest Is Politics" at bounding box center [548, 420] width 245 height 18
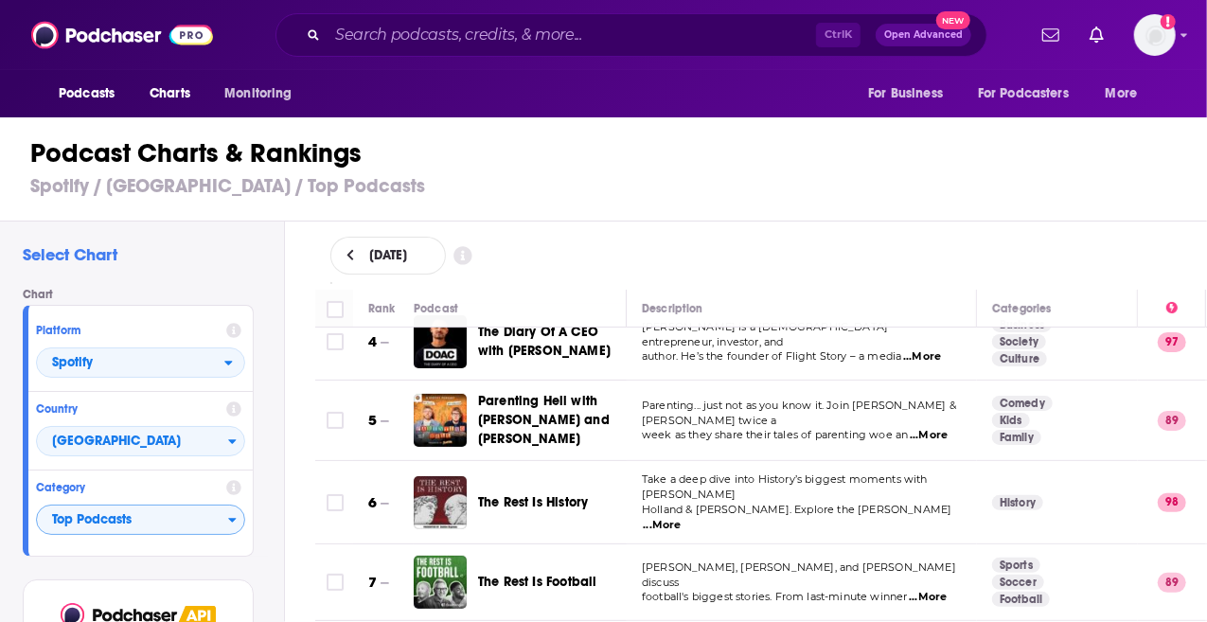
scroll to position [259, 0]
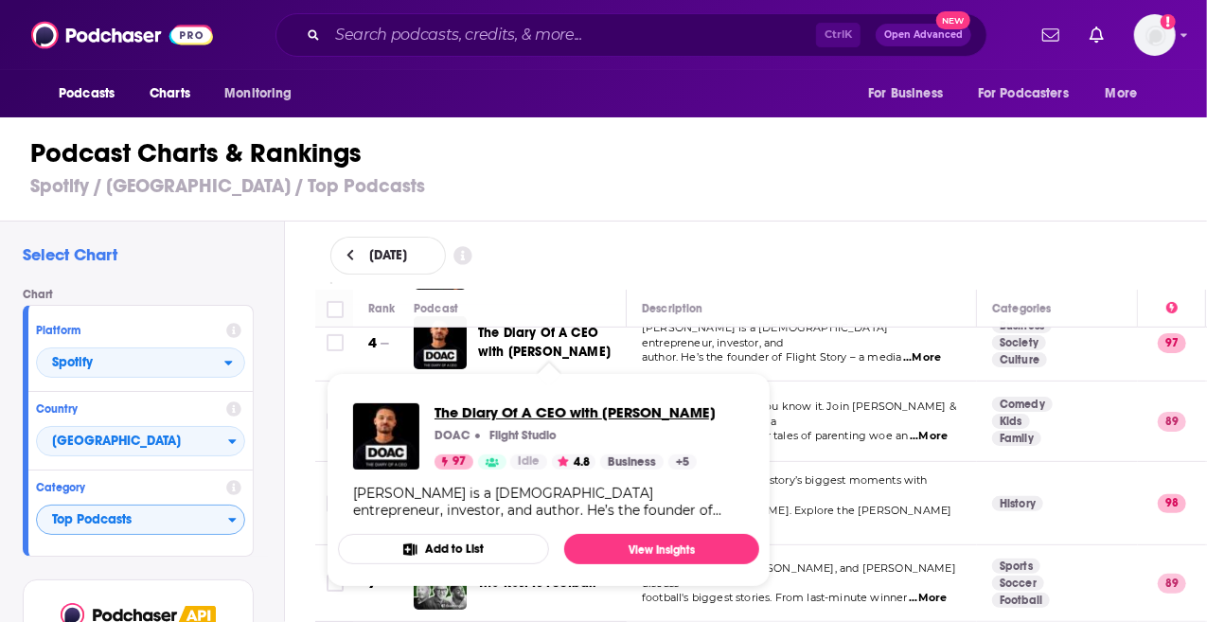
click at [542, 413] on span "The Diary Of A CEO with Steven Bartlett" at bounding box center [575, 412] width 281 height 18
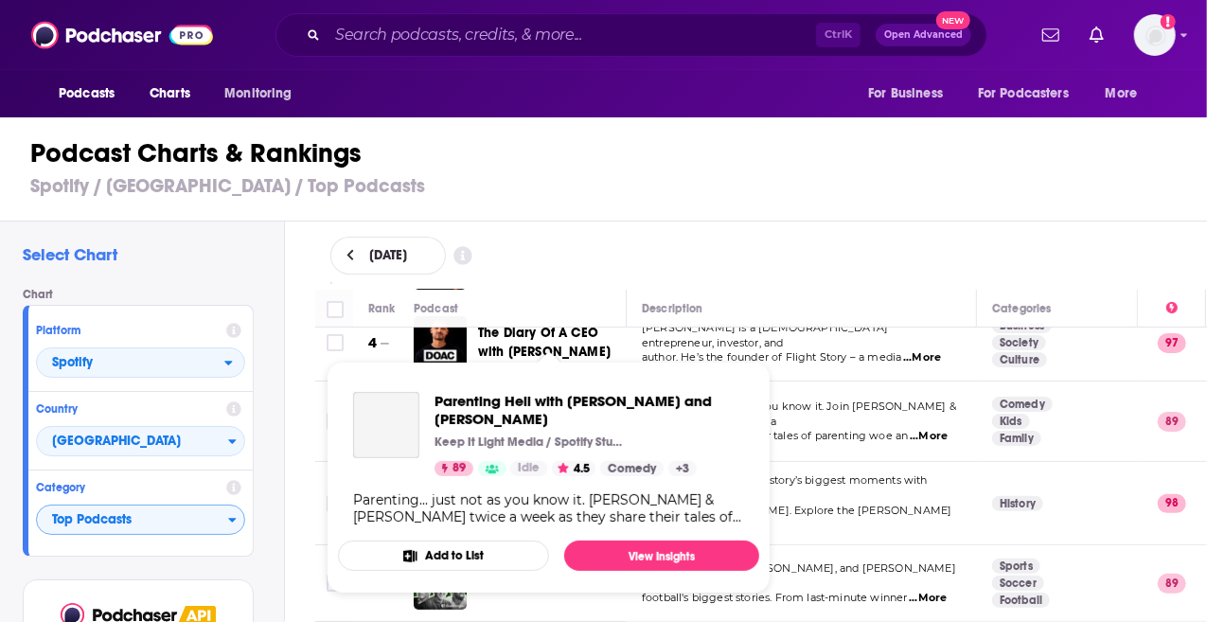
click at [519, 404] on span "Parenting Hell with Rob Beckett and Josh Widdicombe" at bounding box center [590, 410] width 310 height 36
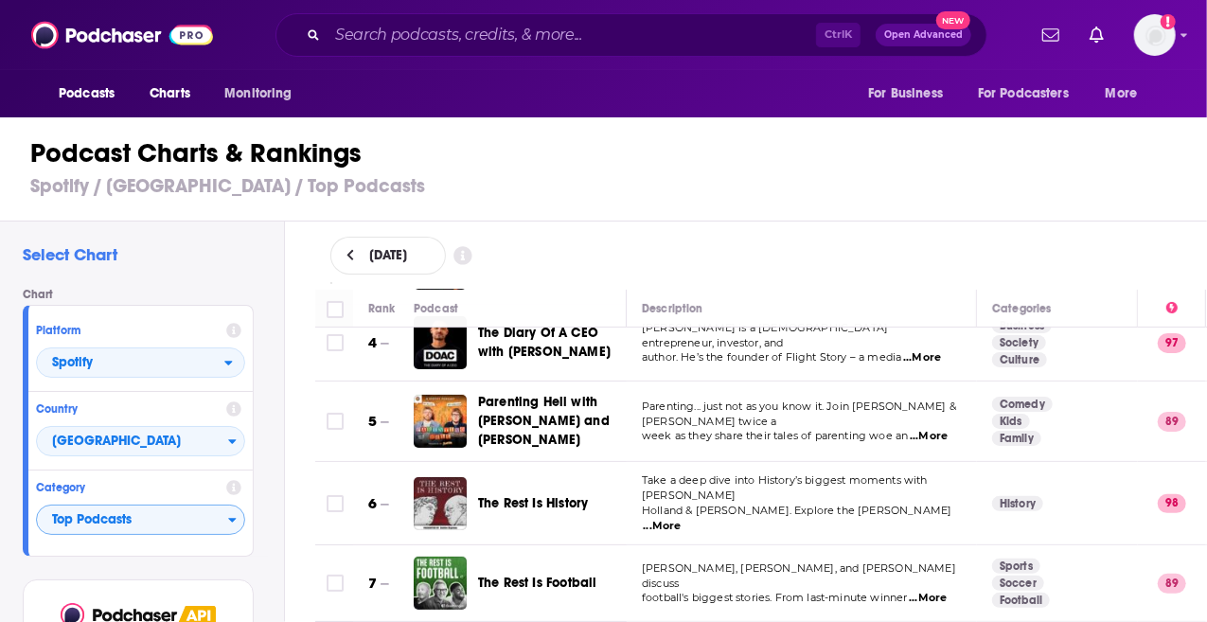
click at [512, 486] on div "Podcasts Charts Monitoring Ctrl K Open Advanced New For Business For Podcasters…" at bounding box center [603, 311] width 1207 height 622
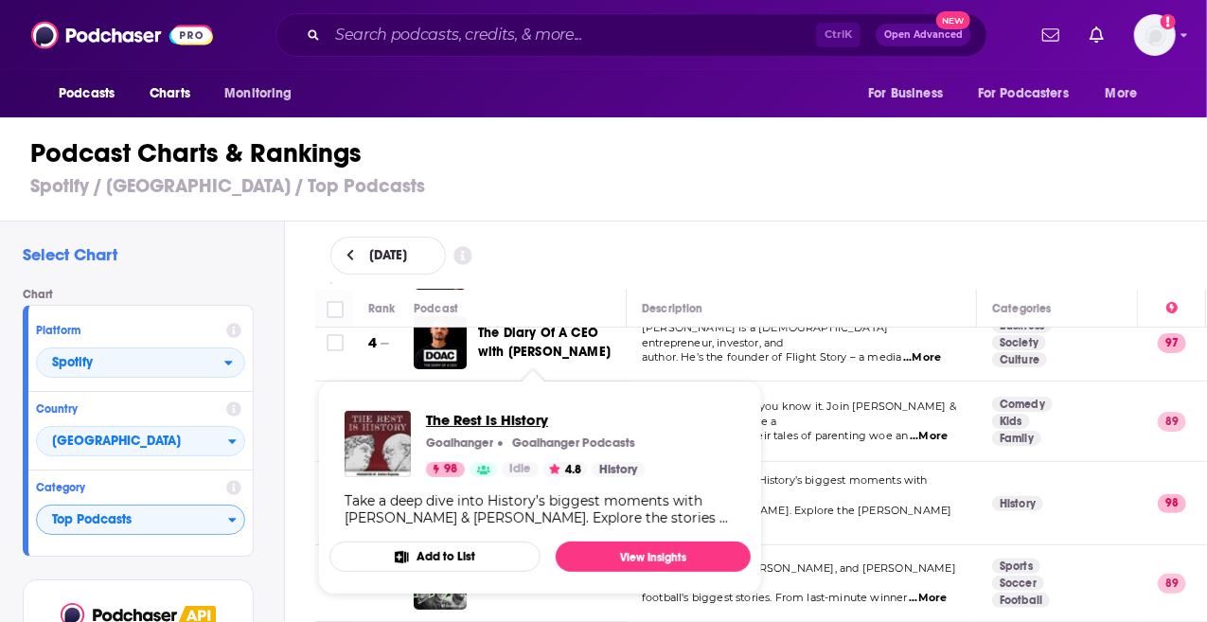
click at [505, 419] on span "The Rest Is History" at bounding box center [535, 420] width 219 height 18
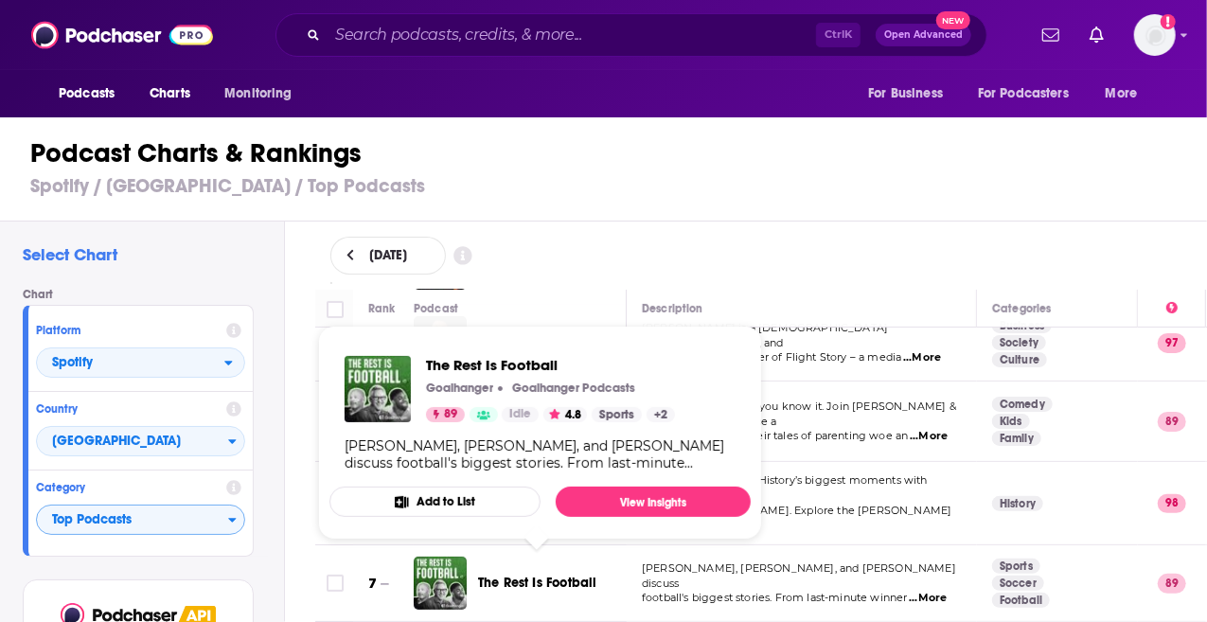
click at [538, 575] on span "The Rest Is Football" at bounding box center [537, 583] width 118 height 16
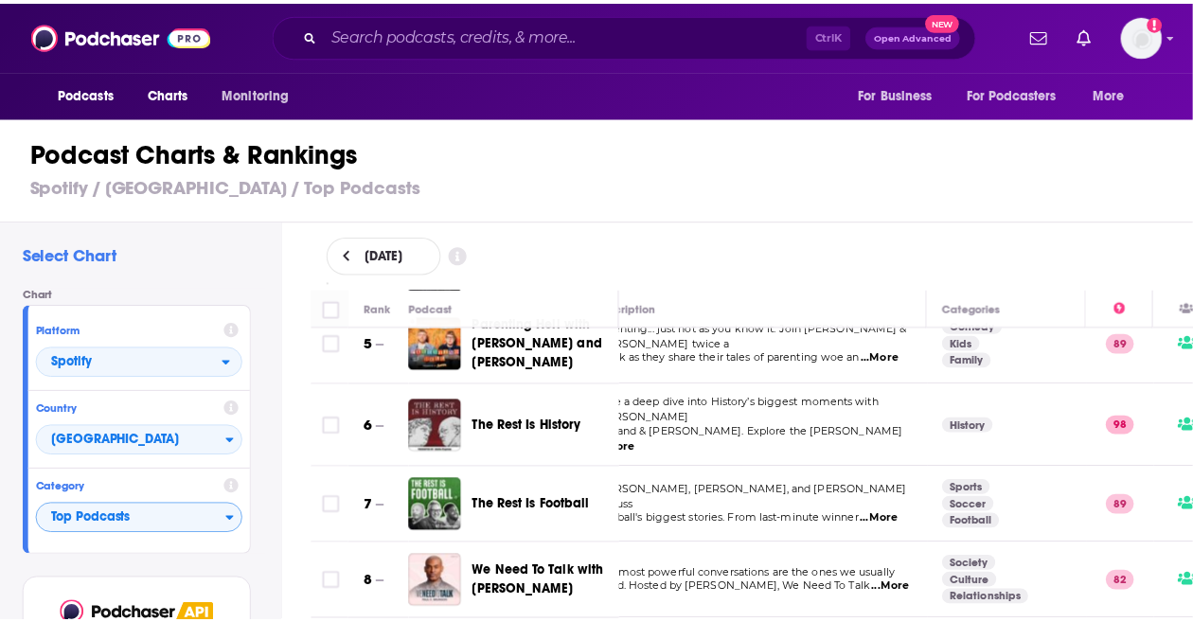
scroll to position [337, 38]
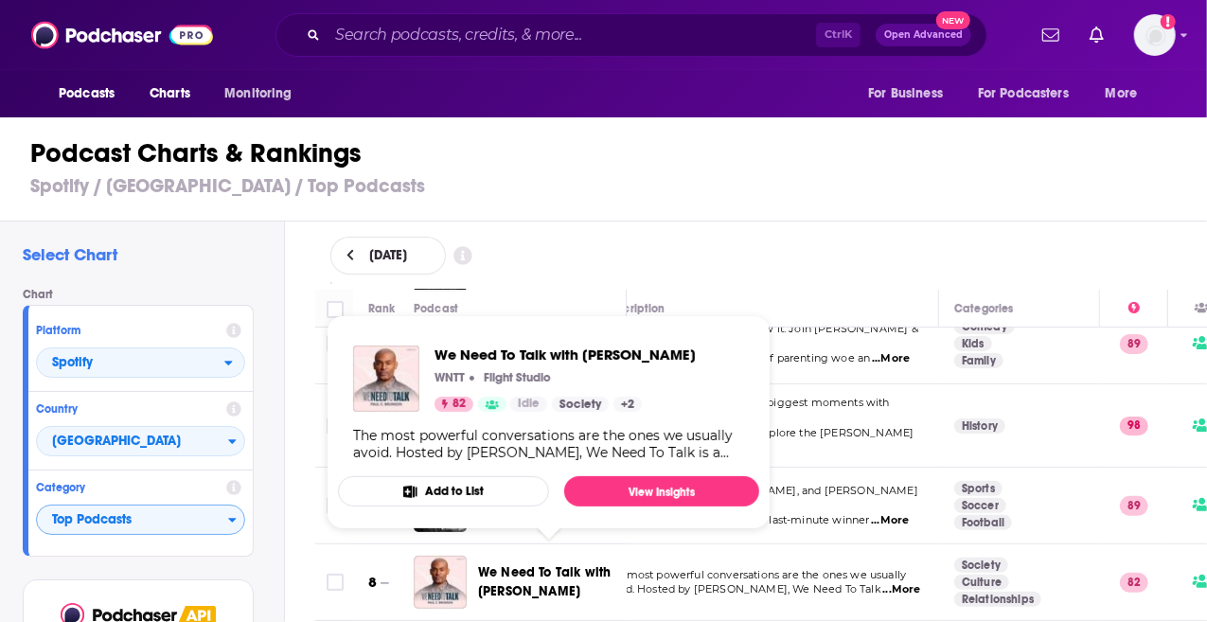
click at [531, 564] on span "We Need To Talk with Paul C. Brunson" at bounding box center [544, 581] width 133 height 35
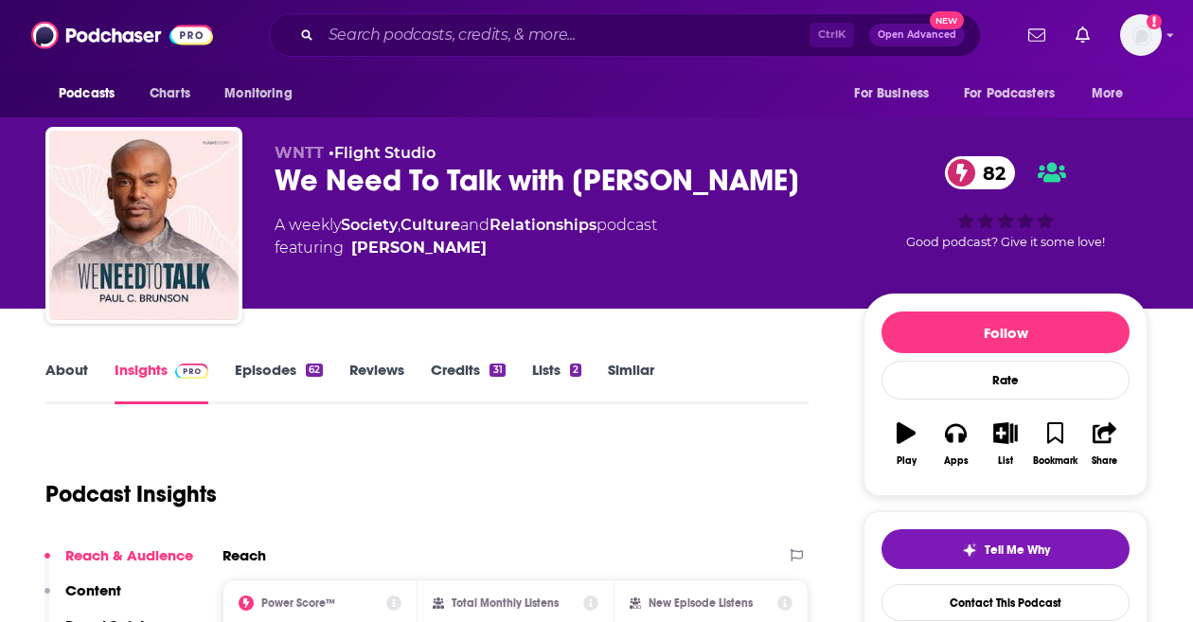
scroll to position [129, 0]
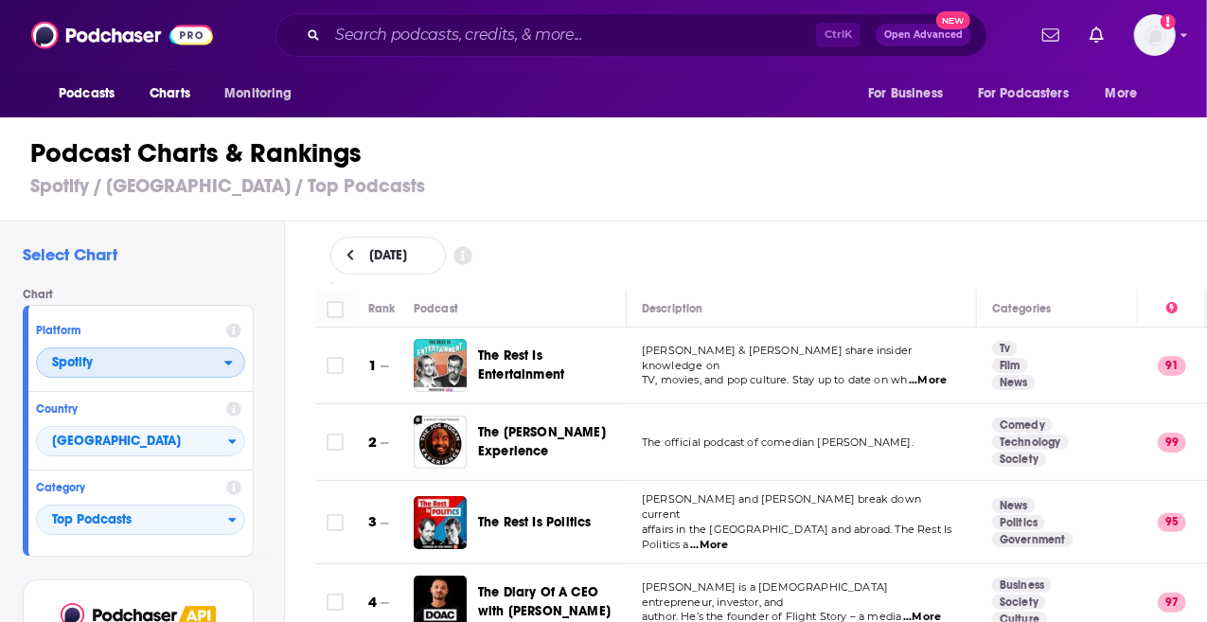
click at [204, 369] on span "Spotify" at bounding box center [130, 363] width 187 height 32
click at [186, 397] on span "Apple Podcasts" at bounding box center [139, 396] width 185 height 11
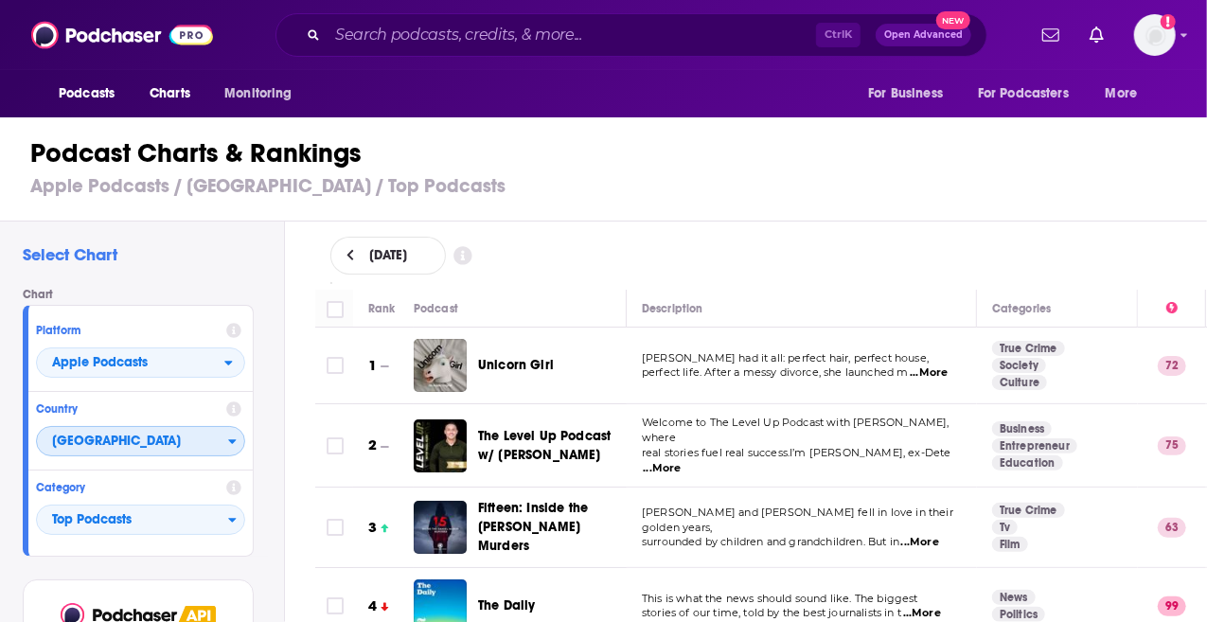
click at [176, 445] on span "[GEOGRAPHIC_DATA]" at bounding box center [132, 442] width 191 height 32
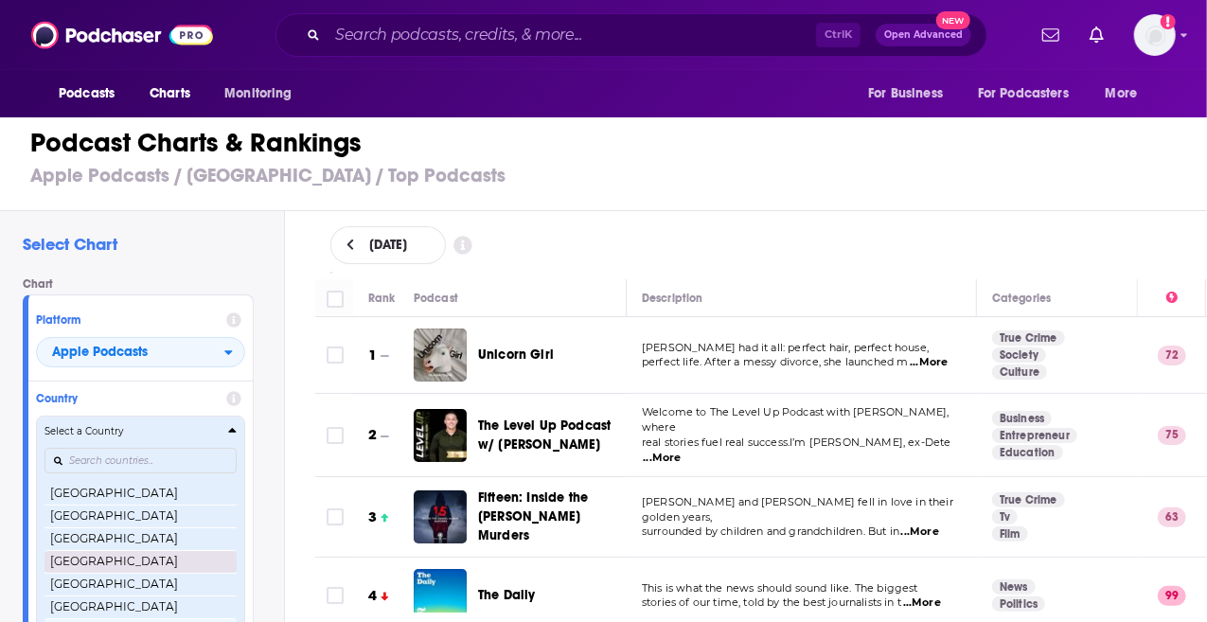
scroll to position [3652, 0]
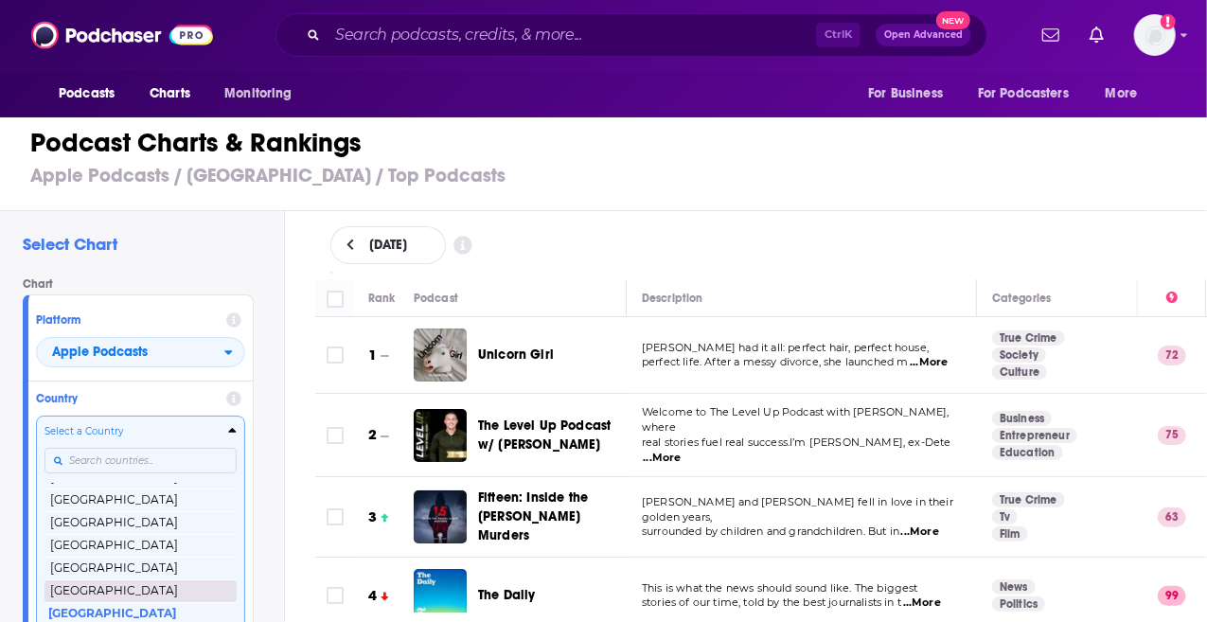
click at [128, 592] on button "[GEOGRAPHIC_DATA]" at bounding box center [140, 590] width 192 height 23
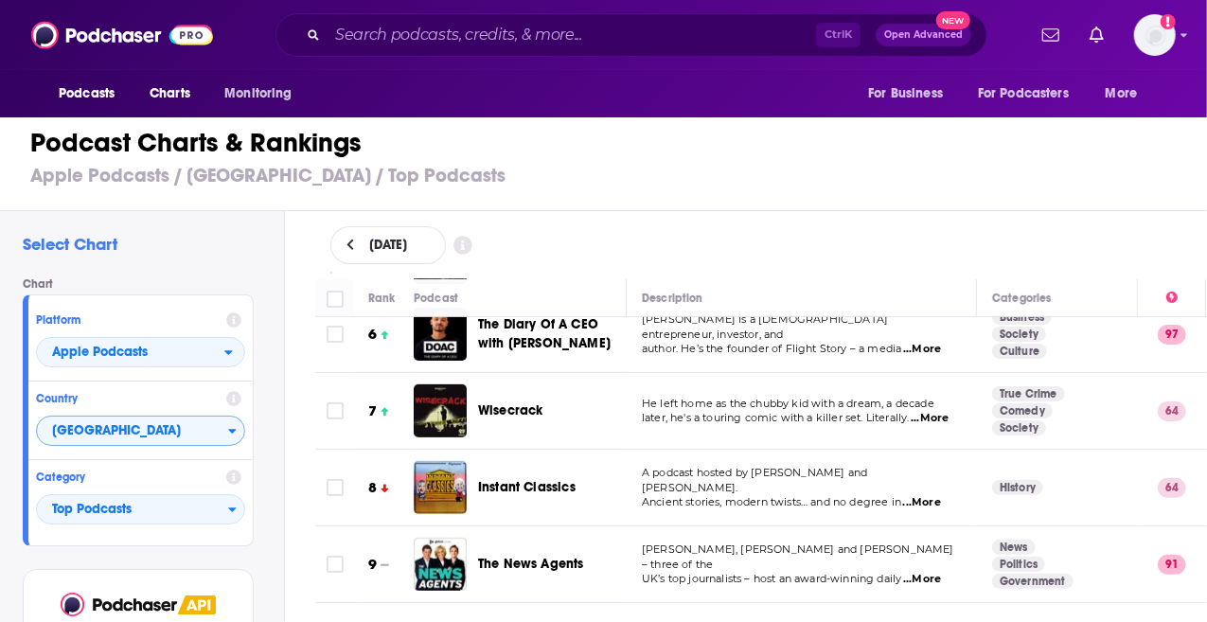
scroll to position [420, 0]
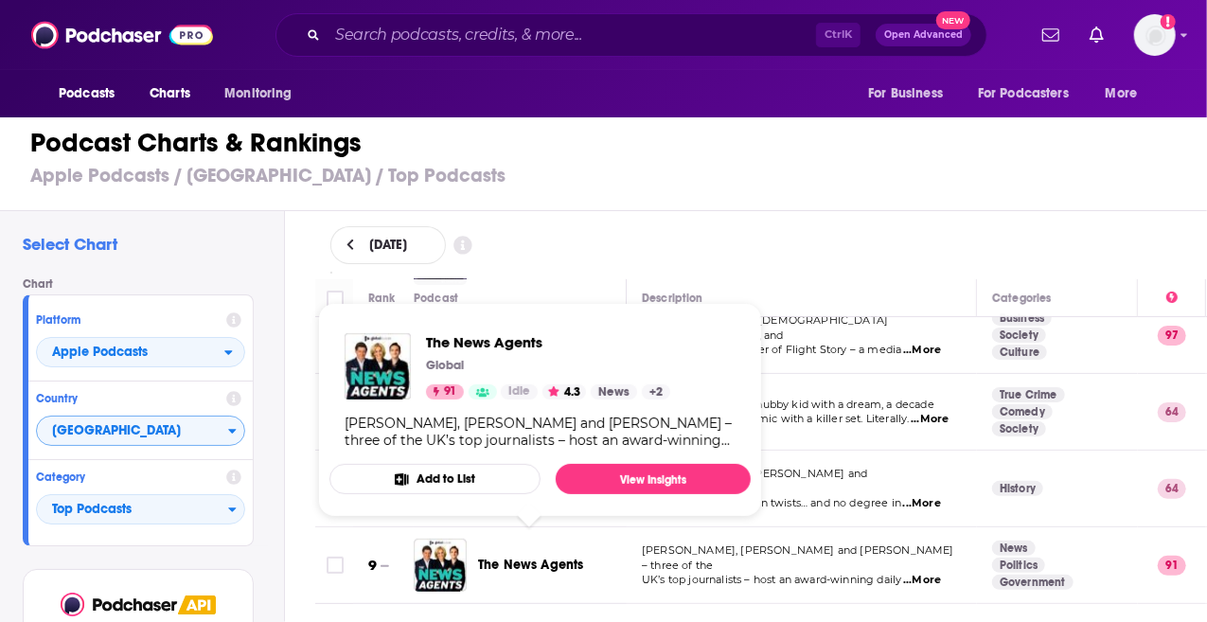
click at [558, 557] on span "The News Agents" at bounding box center [531, 565] width 106 height 16
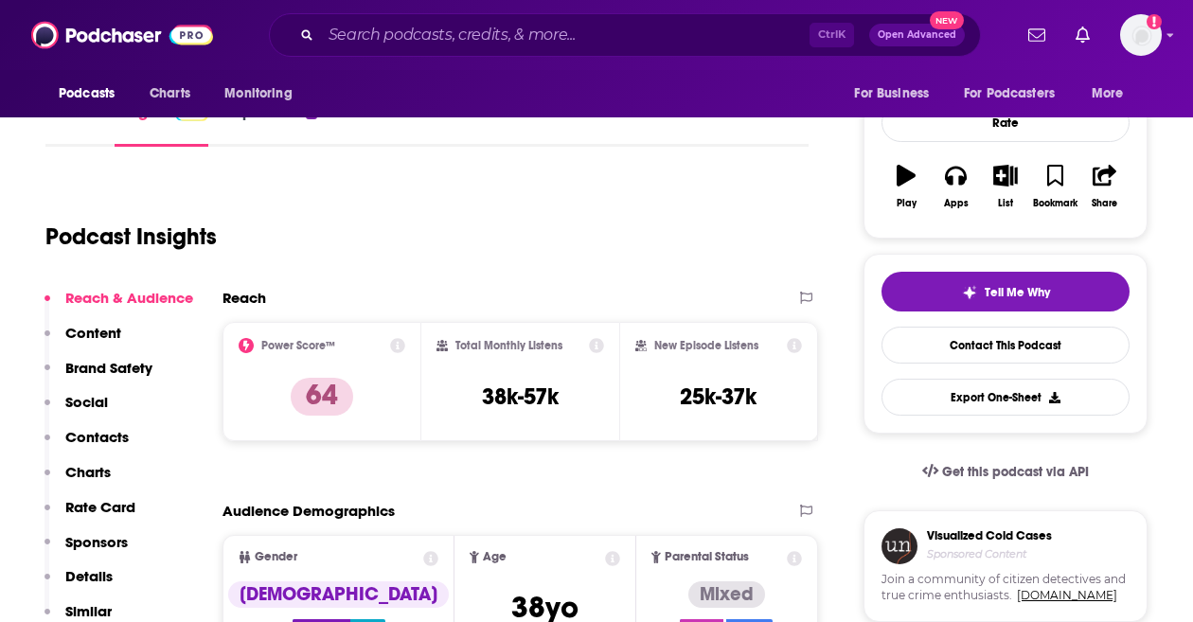
scroll to position [329, 0]
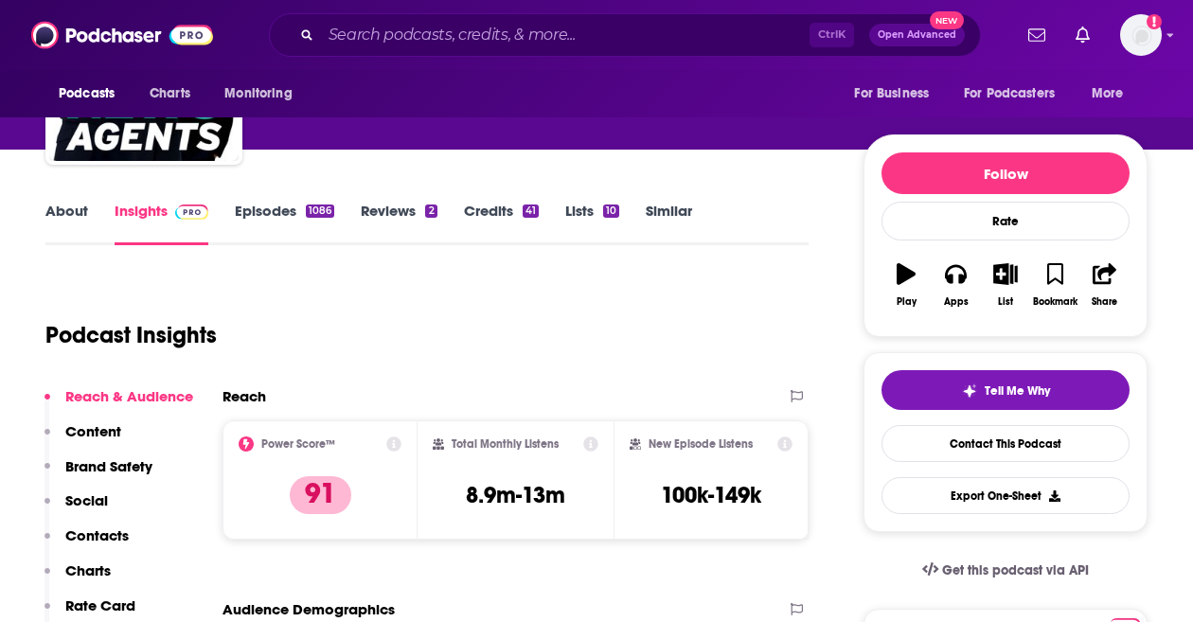
scroll to position [162, 0]
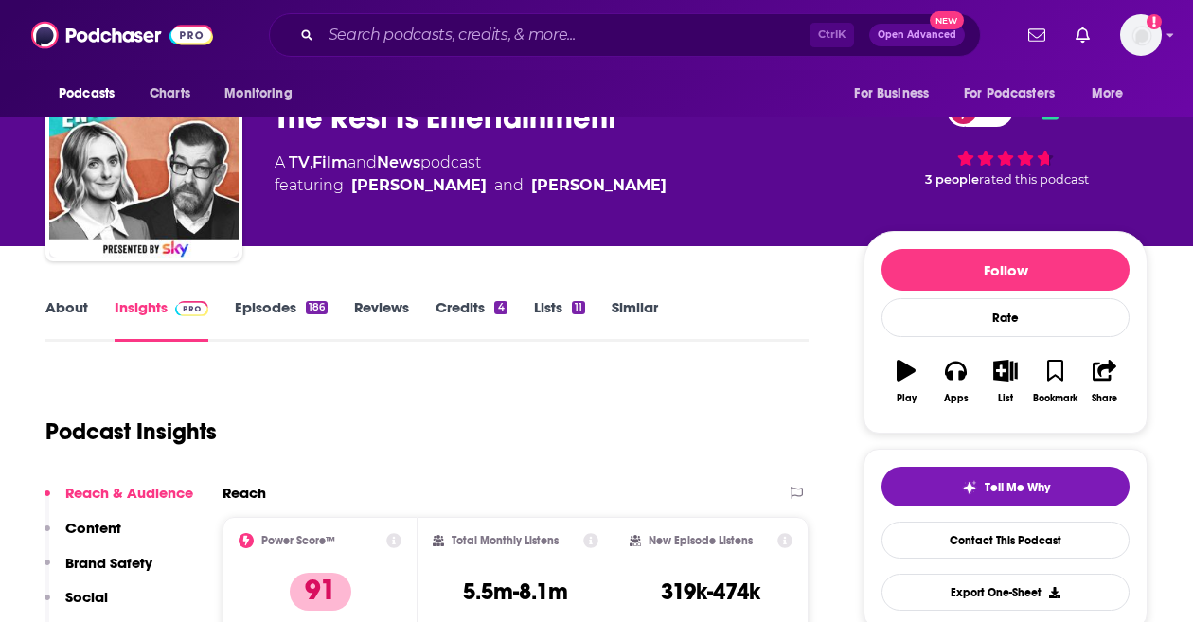
scroll to position [148, 0]
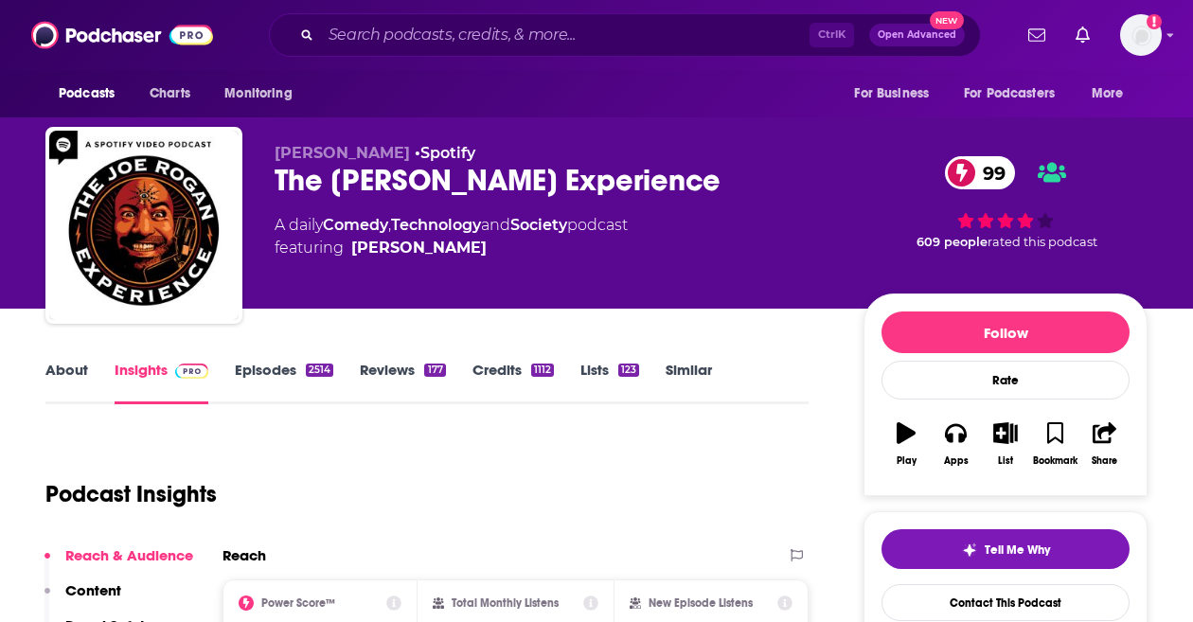
scroll to position [214, 0]
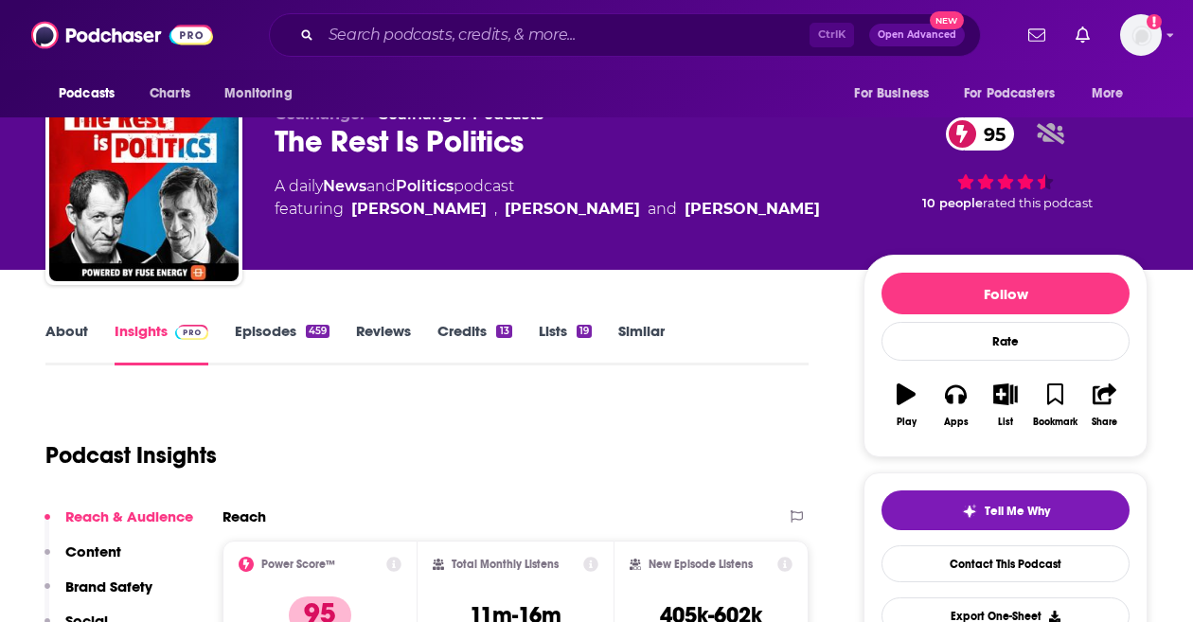
scroll to position [90, 0]
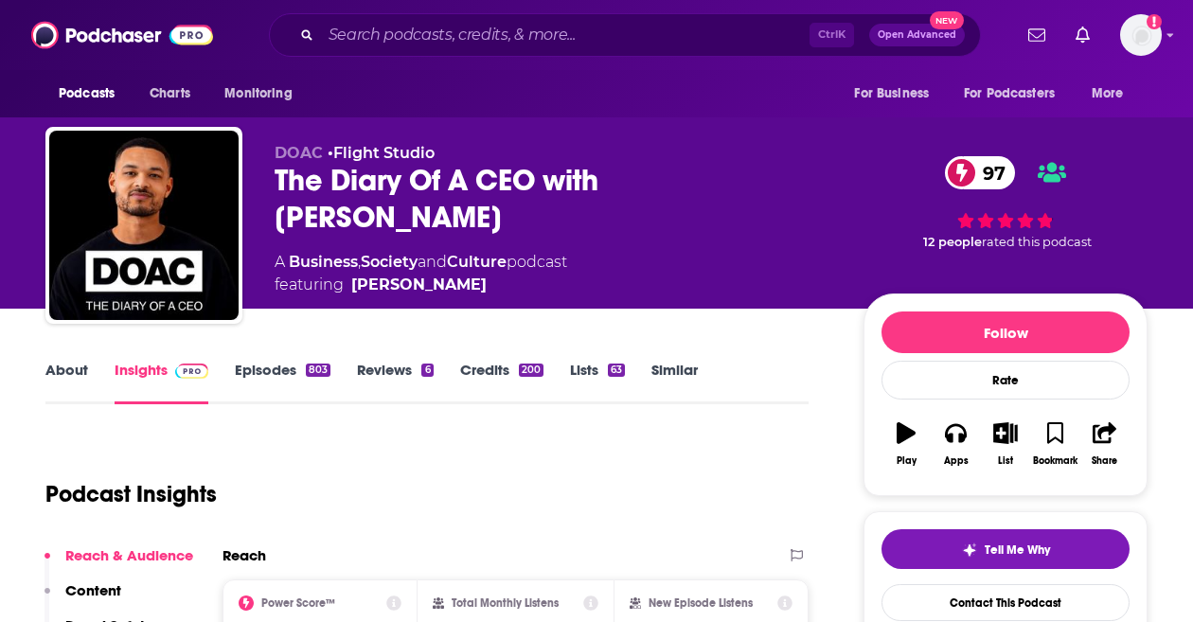
drag, startPoint x: 0, startPoint y: 0, endPoint x: 534, endPoint y: 258, distance: 593.2
click at [534, 274] on span "featuring Steven Bartlett" at bounding box center [421, 285] width 293 height 23
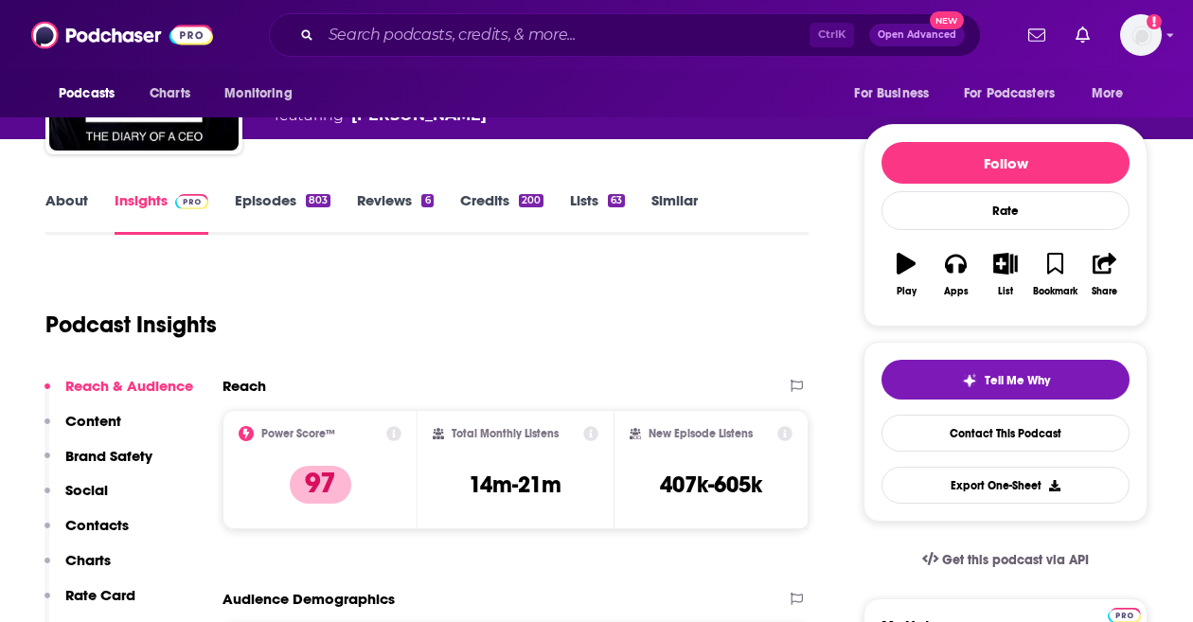
scroll to position [170, 0]
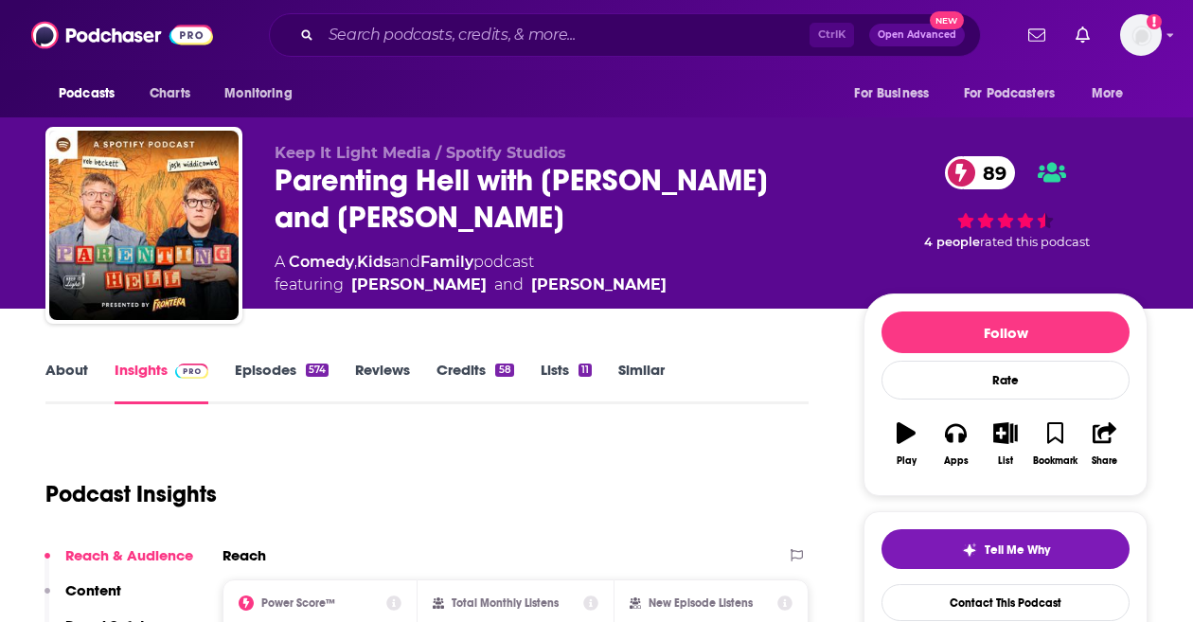
scroll to position [144, 0]
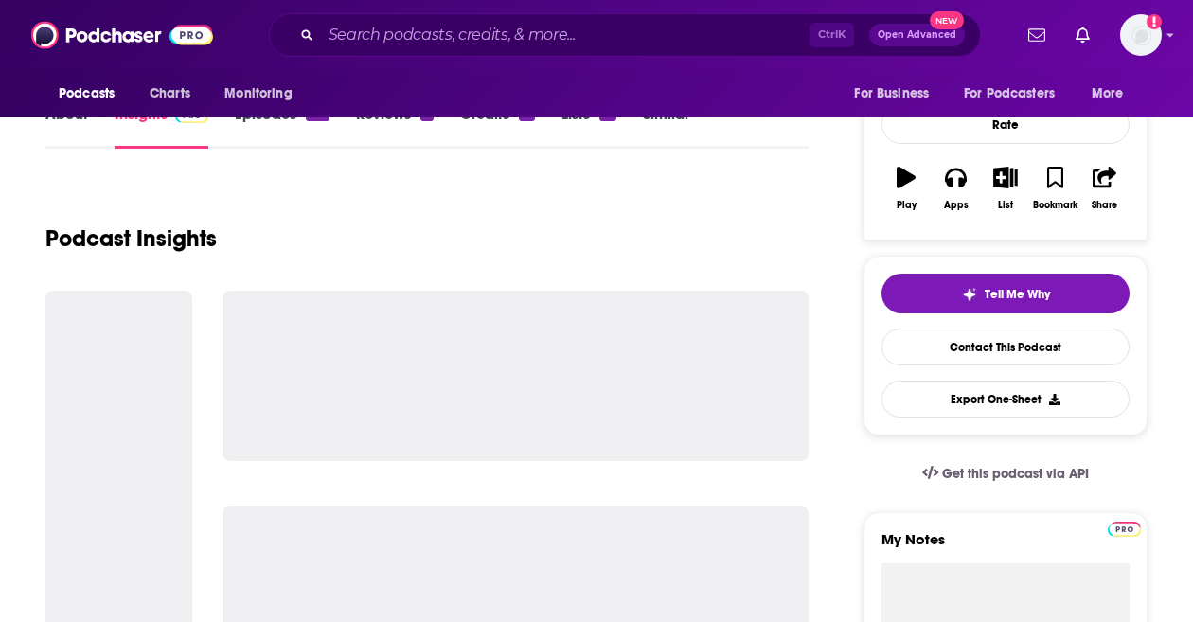
scroll to position [257, 0]
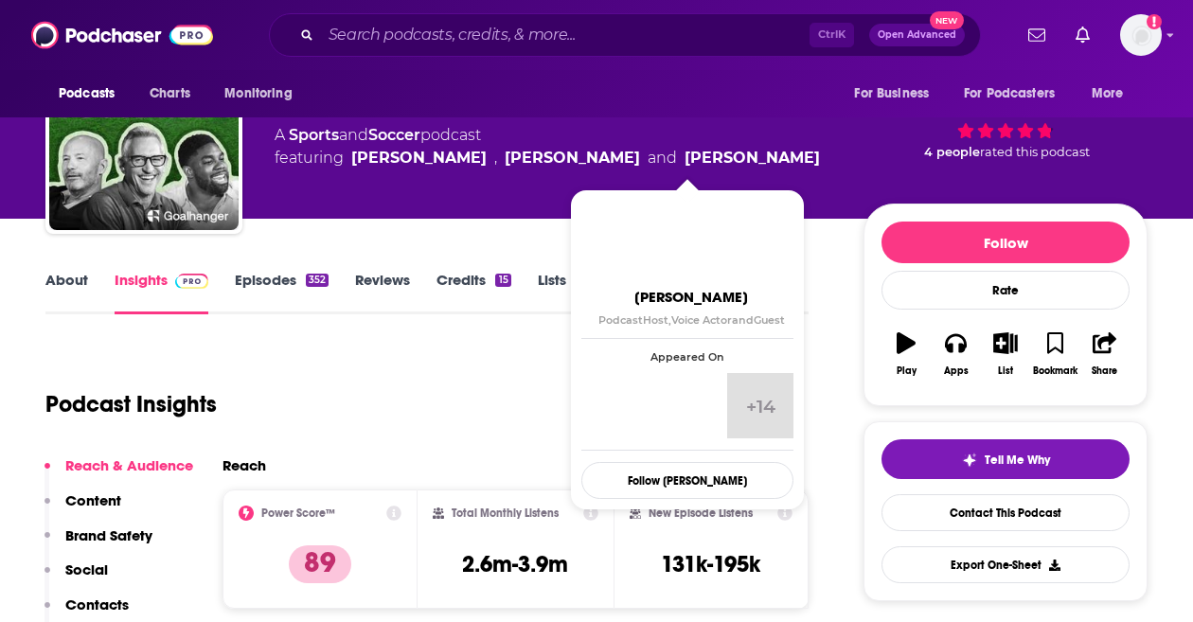
scroll to position [198, 0]
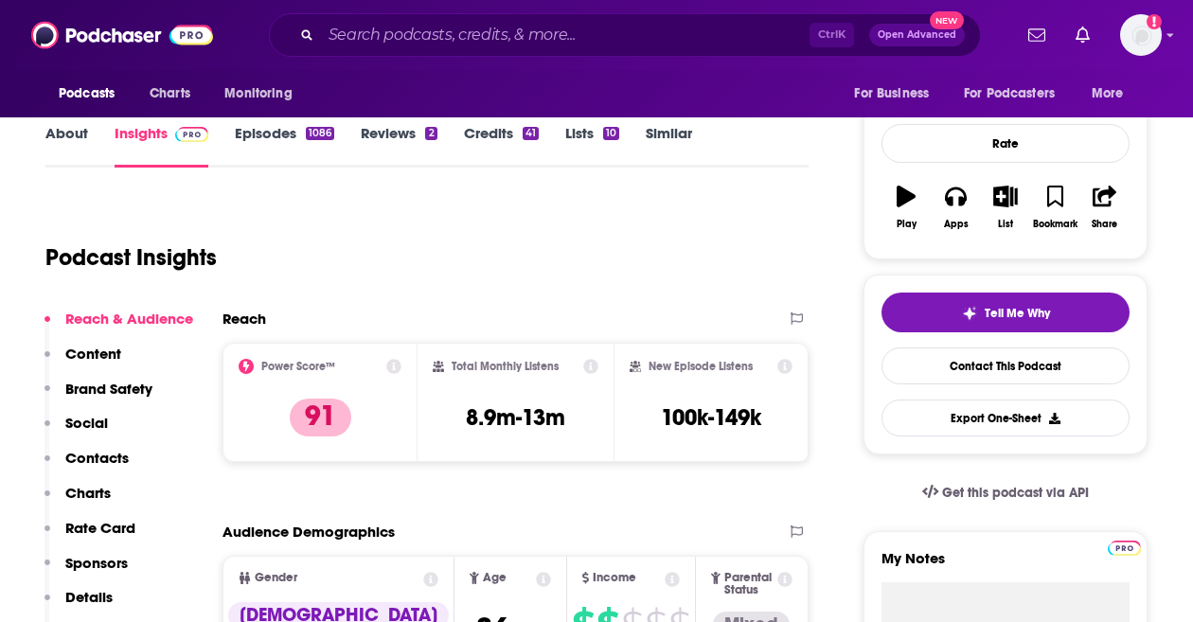
scroll to position [237, 0]
